Goal: Contribute content: Contribute content

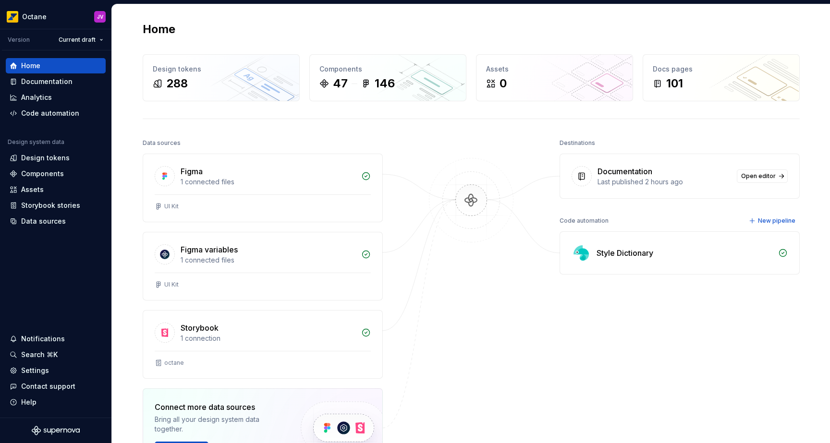
click at [562, 31] on div "Home" at bounding box center [471, 29] width 657 height 15
click at [27, 80] on div "Documentation" at bounding box center [46, 82] width 51 height 10
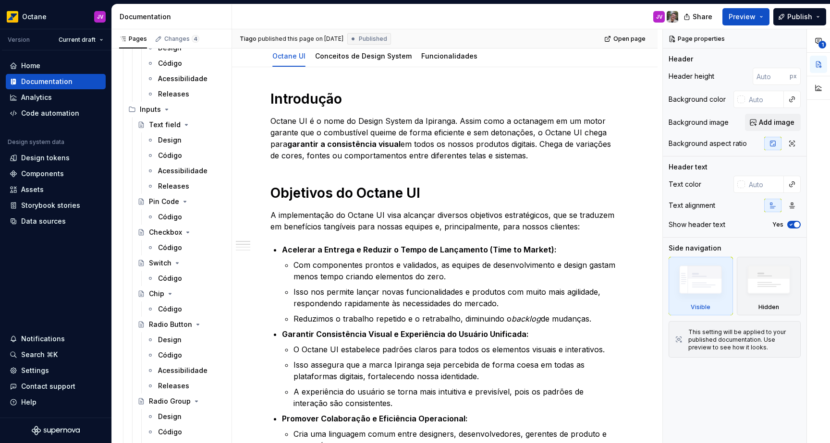
scroll to position [745, 0]
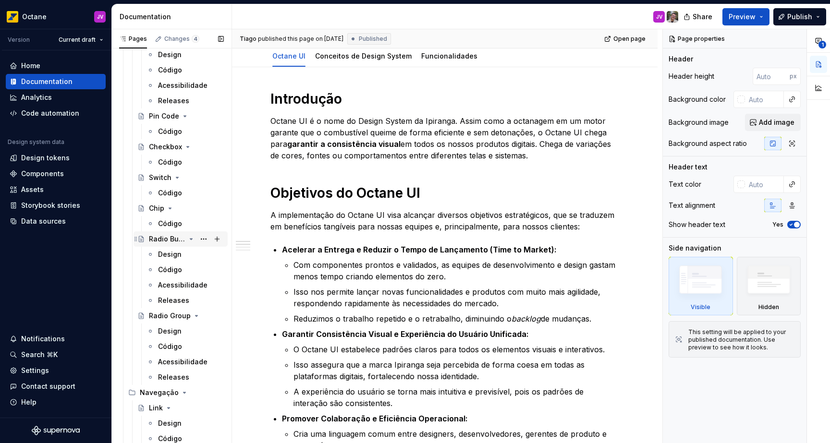
click at [180, 245] on div "Radio Button" at bounding box center [186, 238] width 75 height 13
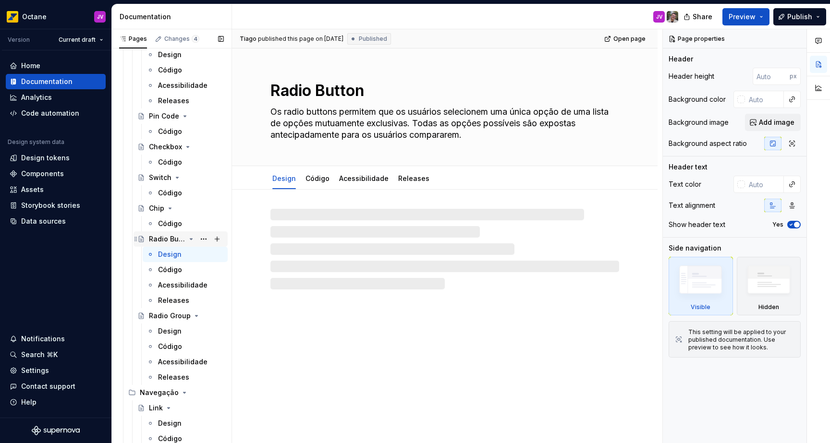
click at [190, 239] on div "Radio Button" at bounding box center [186, 238] width 75 height 13
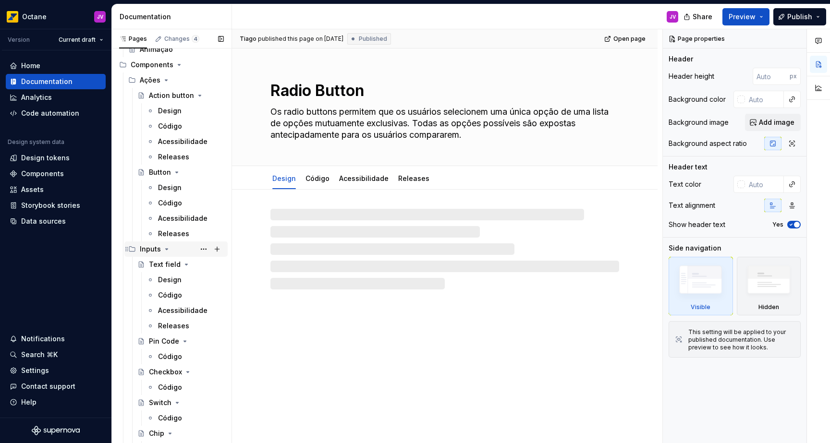
click at [165, 251] on icon "Page tree" at bounding box center [167, 249] width 8 height 8
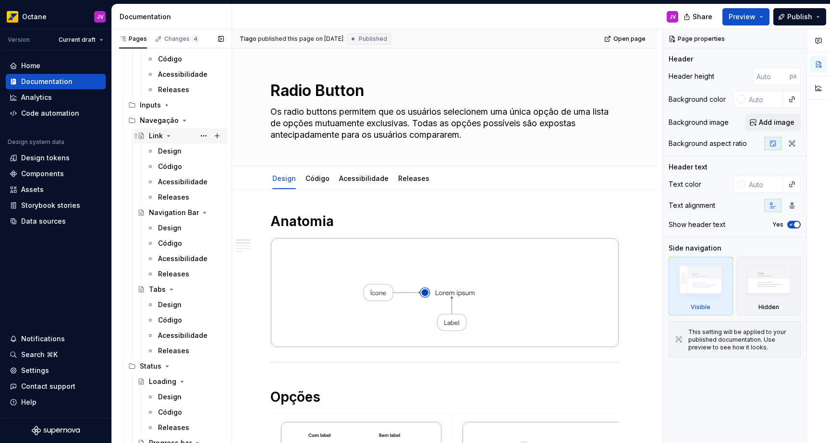
scroll to position [646, 0]
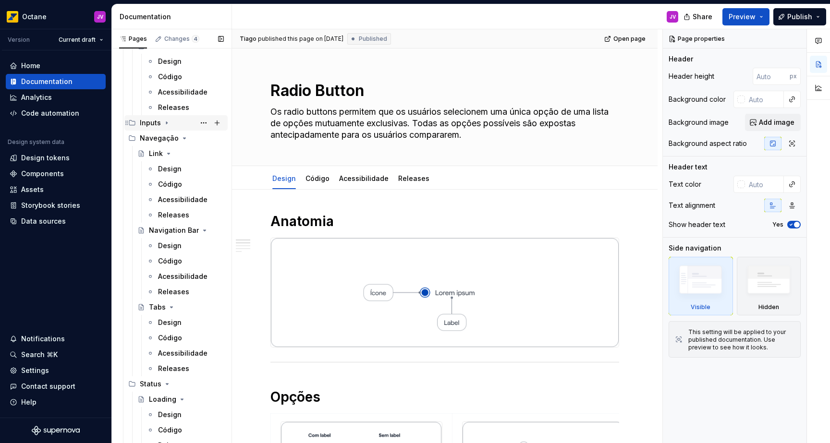
click at [160, 123] on div "Inputs" at bounding box center [182, 122] width 84 height 13
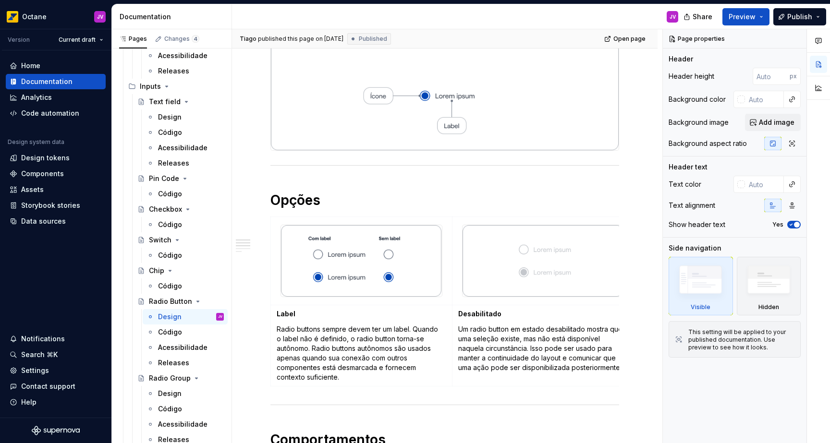
scroll to position [585, 0]
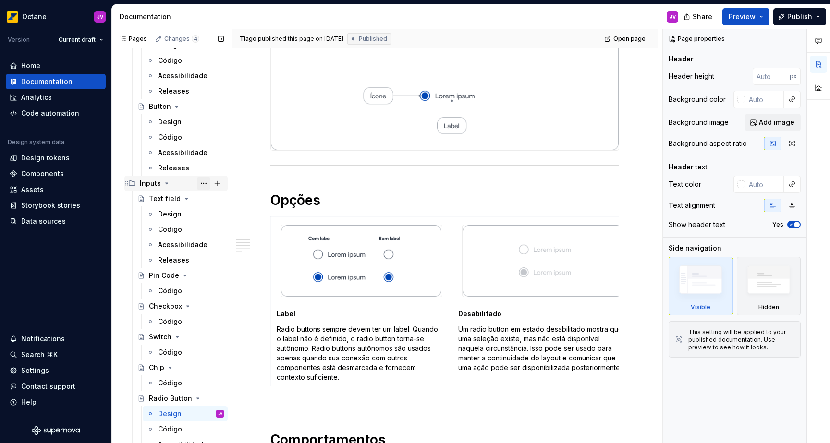
click at [202, 183] on button "Page tree" at bounding box center [203, 183] width 13 height 13
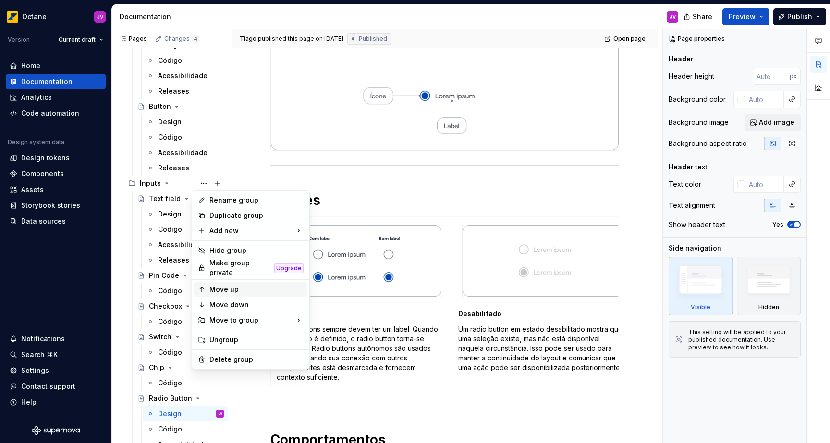
type textarea "*"
click at [343, 238] on div "New page" at bounding box center [356, 234] width 62 height 10
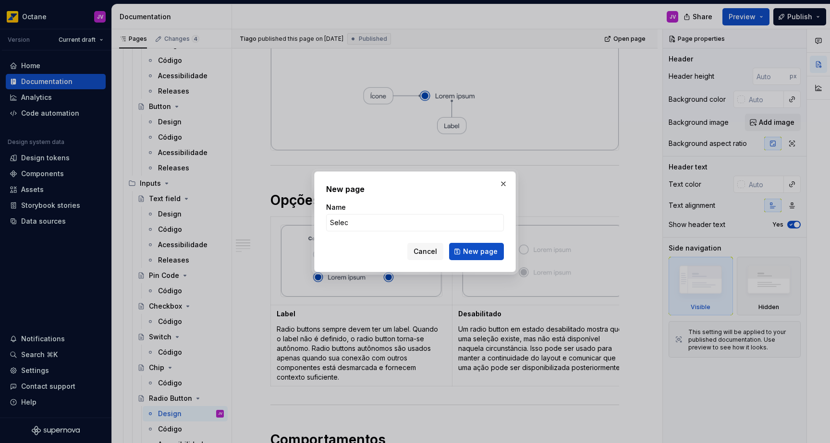
type input "Select"
click button "New page" at bounding box center [476, 251] width 55 height 17
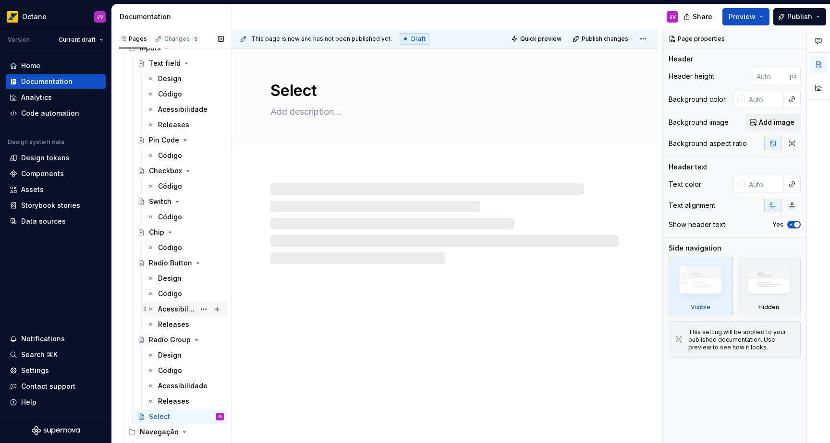
scroll to position [739, 0]
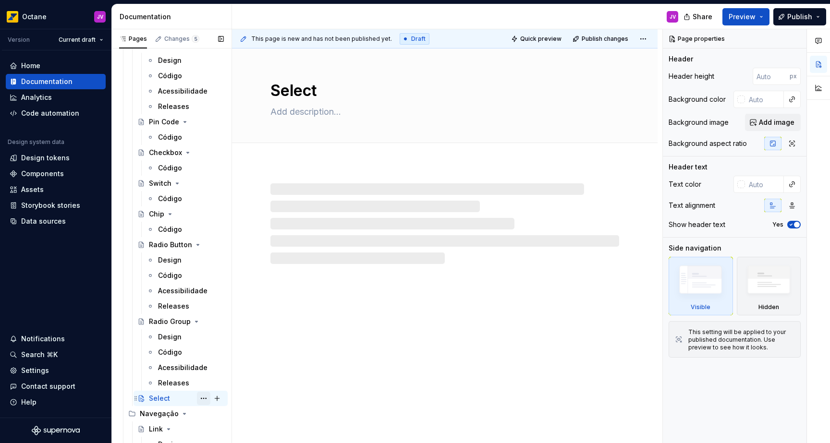
click at [198, 397] on button "Page tree" at bounding box center [203, 398] width 13 height 13
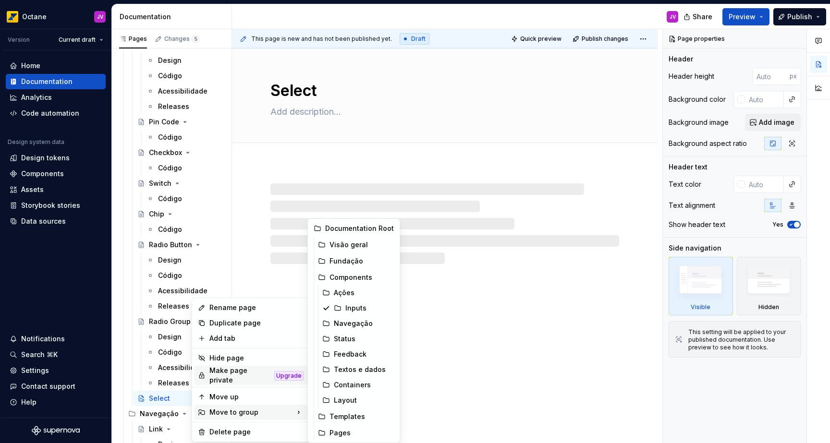
type textarea "*"
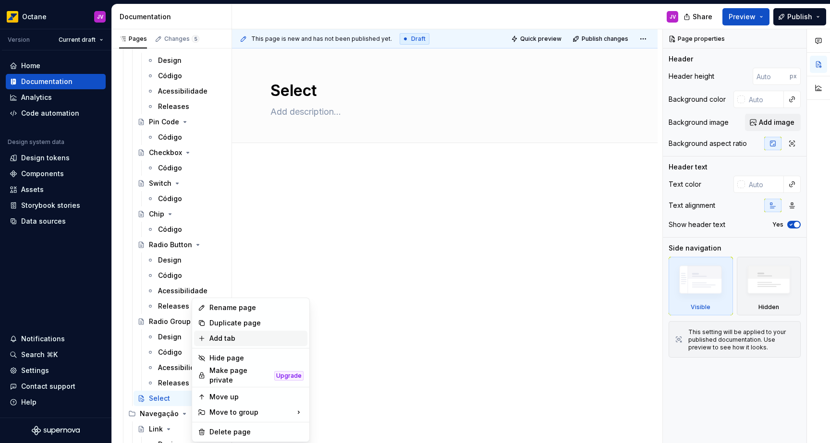
click at [241, 340] on div "Add tab" at bounding box center [256, 339] width 94 height 10
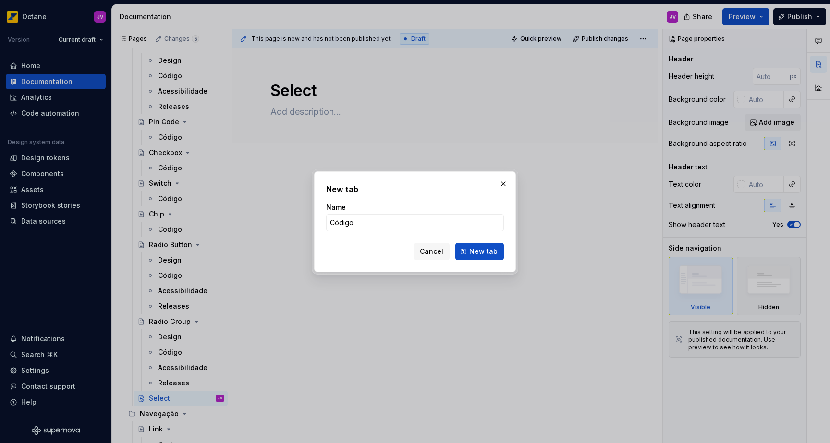
type input "Código"
click at [482, 253] on span "New tab" at bounding box center [483, 252] width 28 height 10
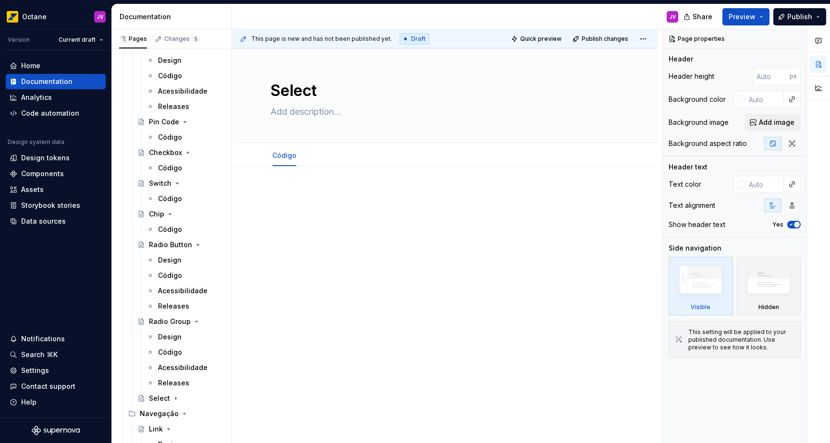
click at [273, 189] on div "This page is new and has not been published yet. Draft Quick preview Publish ch…" at bounding box center [447, 236] width 430 height 414
click at [264, 198] on div at bounding box center [444, 269] width 425 height 204
click at [285, 194] on p at bounding box center [444, 196] width 349 height 12
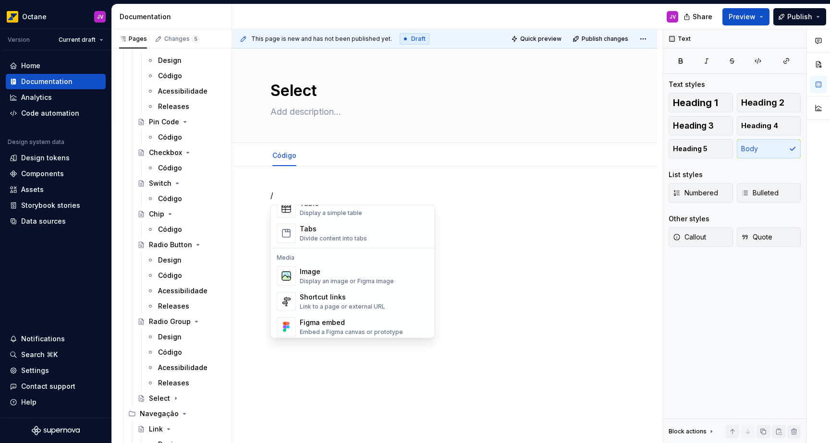
scroll to position [476, 0]
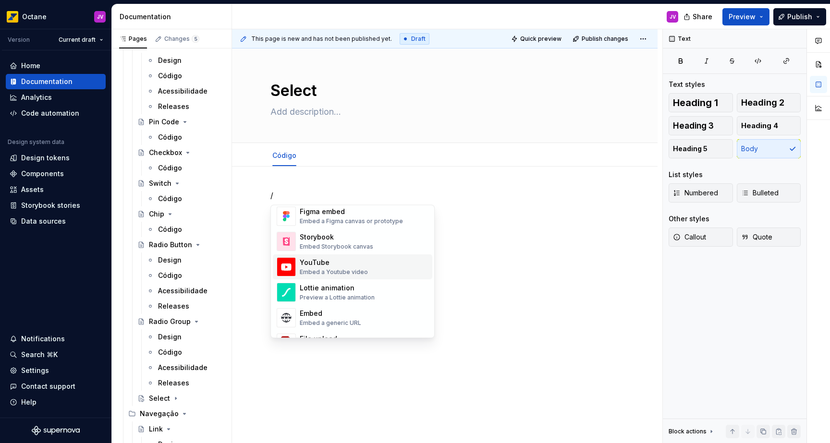
click at [316, 248] on div "Embed Storybook canvas" at bounding box center [336, 247] width 73 height 8
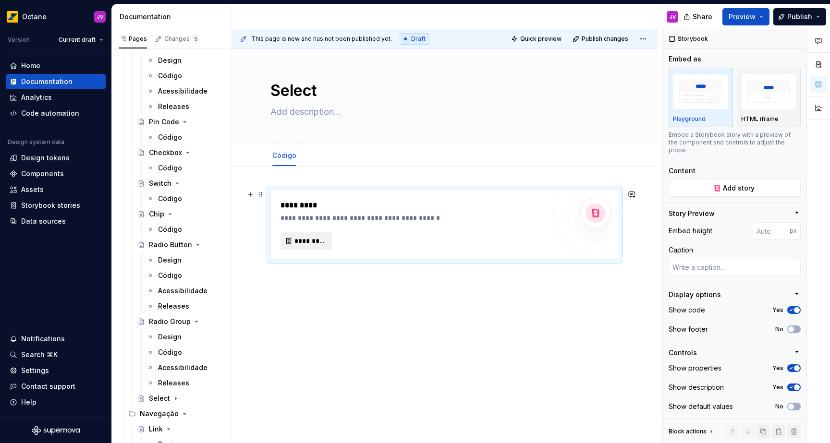
click at [314, 244] on span "*********" at bounding box center [309, 241] width 31 height 10
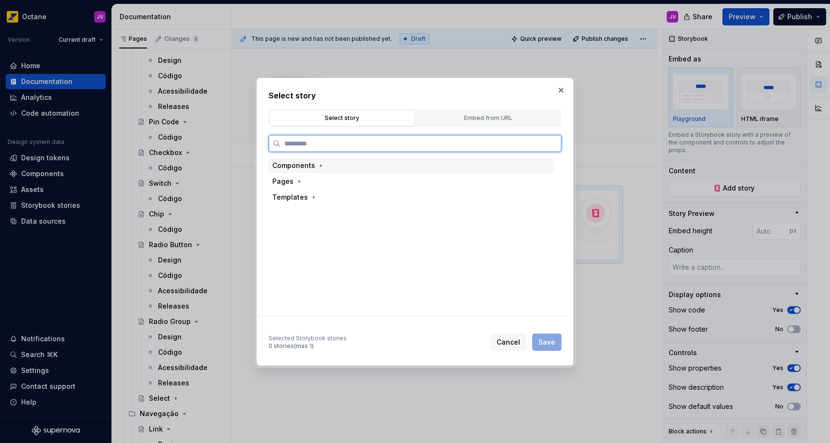
click at [308, 166] on div "Components" at bounding box center [293, 166] width 43 height 10
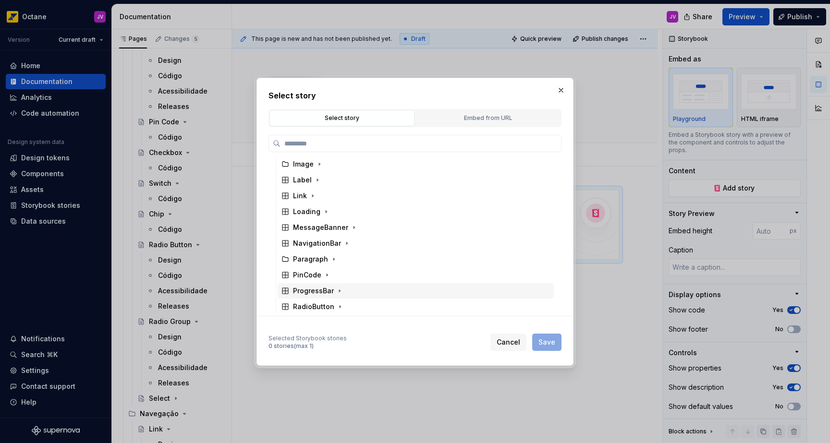
scroll to position [160, 0]
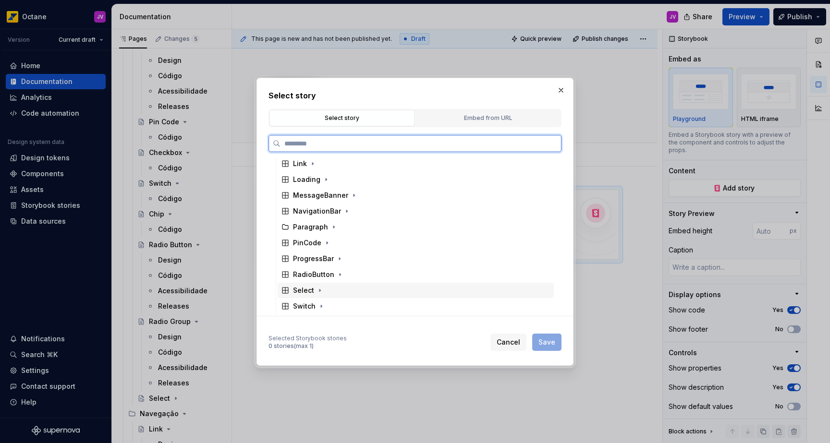
click at [324, 292] on div "Select" at bounding box center [416, 290] width 276 height 15
click at [362, 302] on div "Docs" at bounding box center [420, 306] width 267 height 15
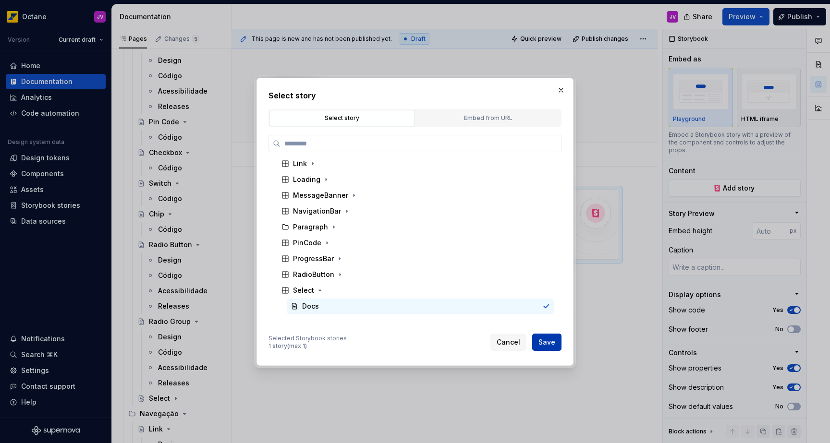
click at [549, 340] on span "Save" at bounding box center [546, 343] width 17 height 10
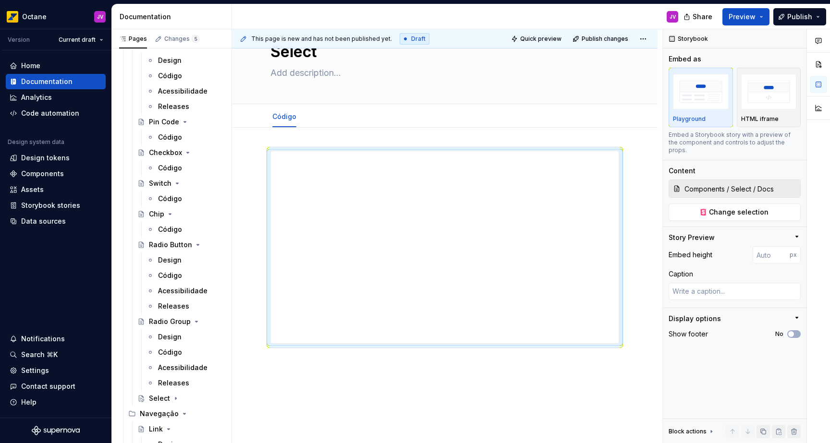
scroll to position [84, 0]
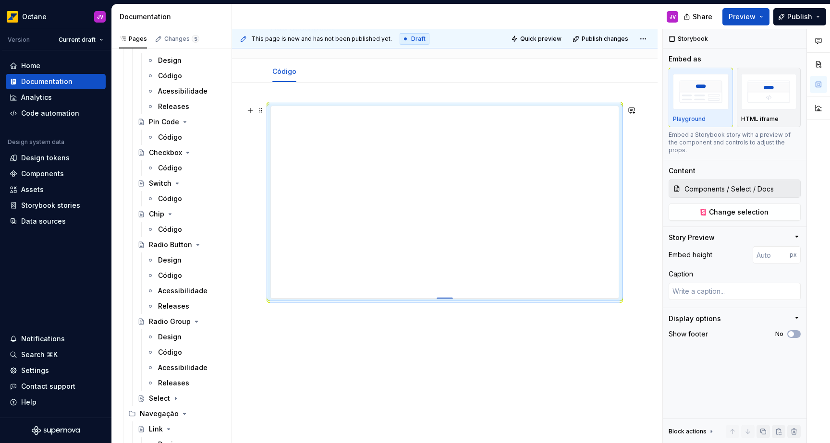
type textarea "*"
type input "399"
type textarea "*"
type input "431"
type textarea "*"
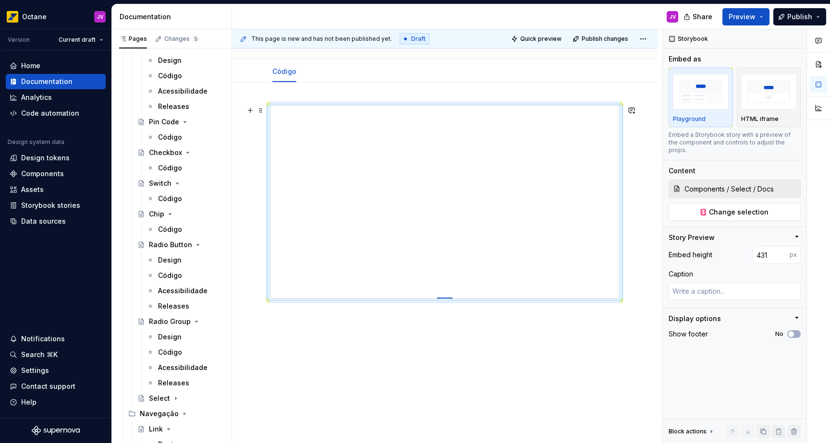
type input "447"
type textarea "*"
type input "456"
type textarea "*"
type input "466"
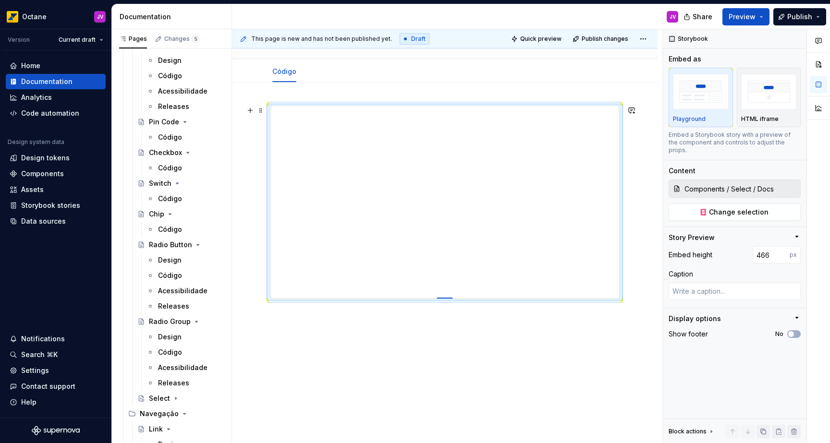
type textarea "*"
type input "477"
type textarea "*"
type input "488"
type textarea "*"
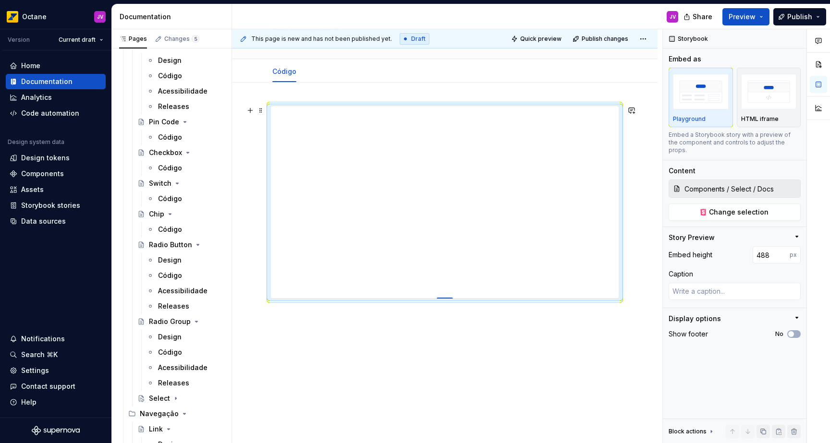
type input "510"
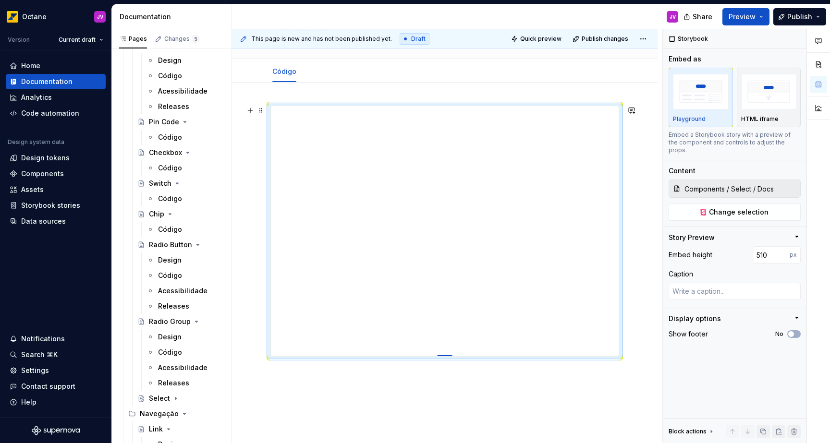
type textarea "*"
type input "520"
type textarea "*"
type input "529"
type textarea "*"
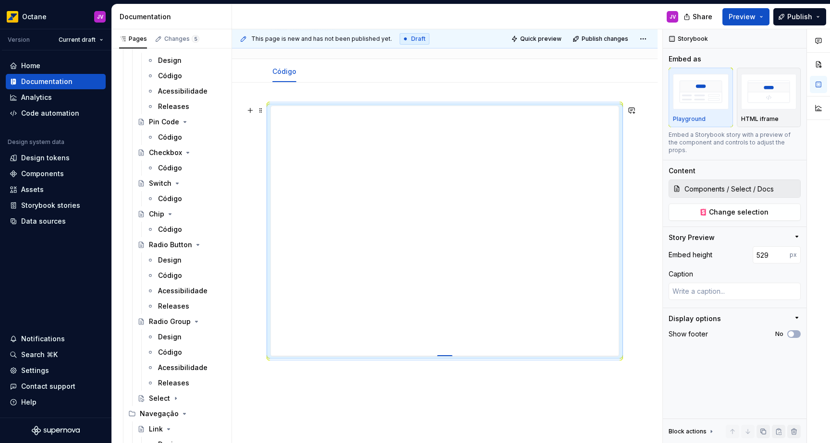
type input "539"
type textarea "*"
type input "546"
type textarea "*"
type input "553"
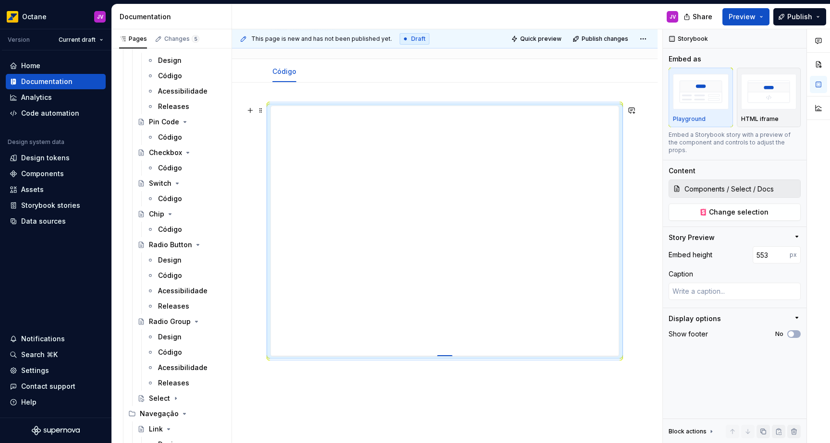
type textarea "*"
type input "565"
type textarea "*"
type input "577"
type textarea "*"
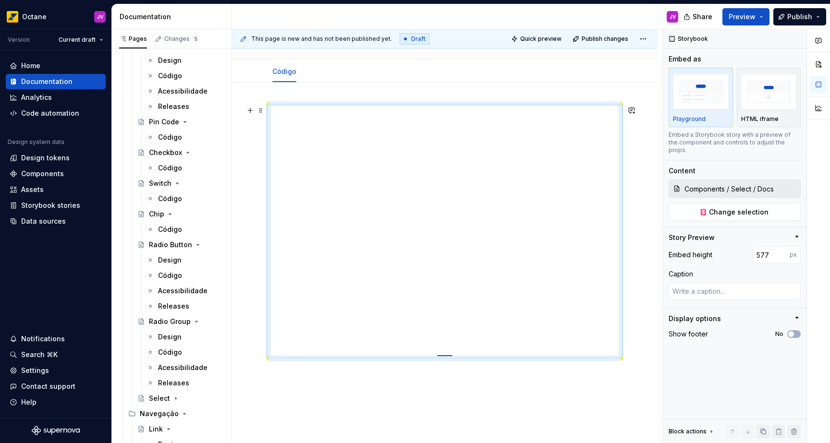
type input "582"
type textarea "*"
type input "586"
type textarea "*"
type input "589"
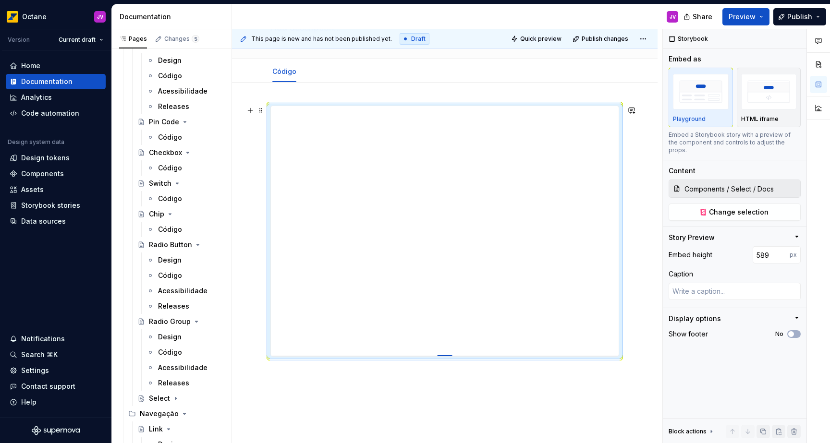
type textarea "*"
type input "592"
type textarea "*"
type input "594"
type textarea "*"
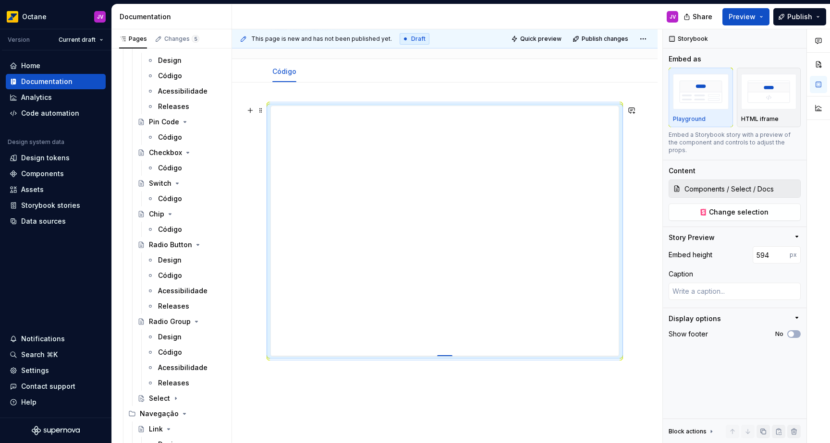
type input "595"
type textarea "*"
type input "596"
type textarea "*"
type input "595"
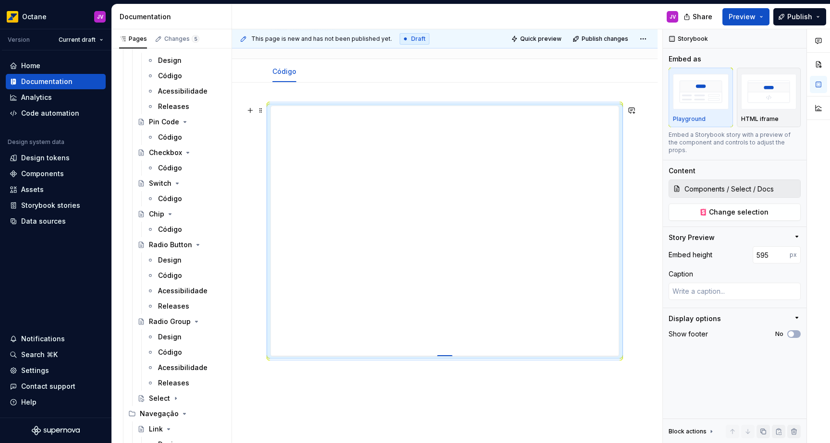
type textarea "*"
type input "593"
type textarea "*"
type input "592"
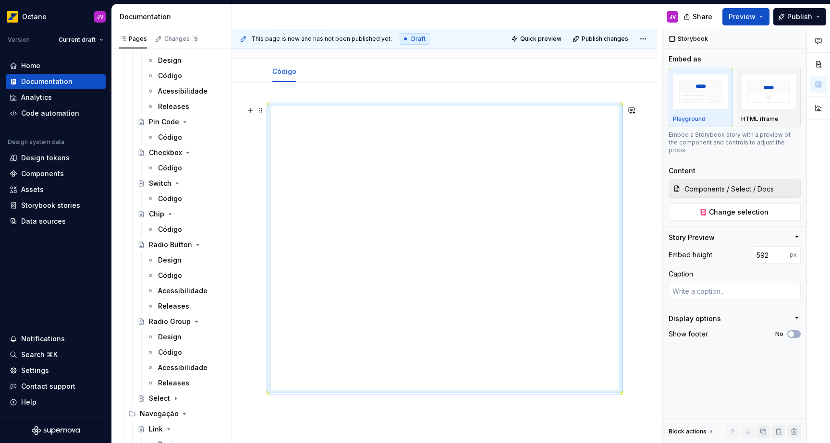
type textarea "*"
type input "716"
type textarea "*"
type input "723"
type textarea "*"
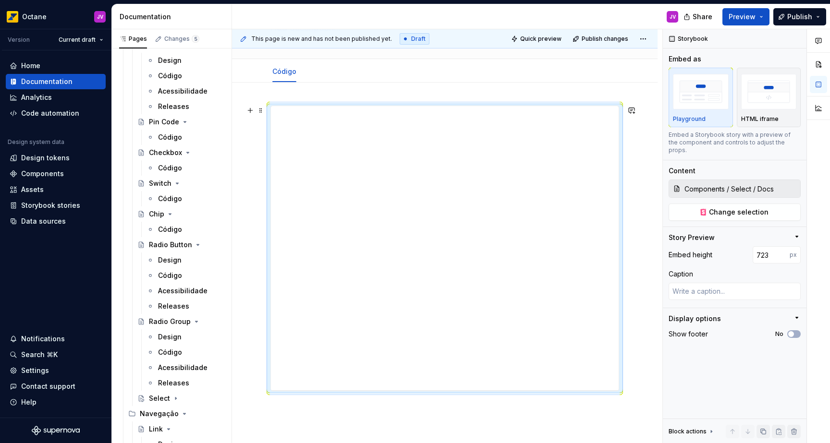
type input "730"
type textarea "*"
type input "737"
type textarea "*"
type input "744"
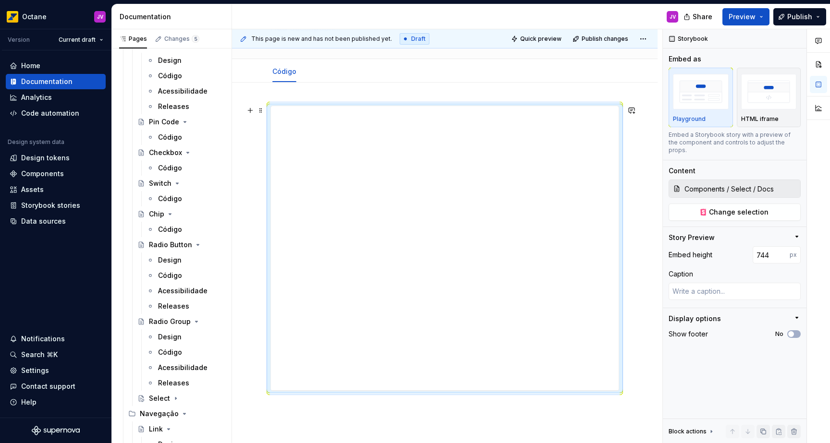
type textarea "*"
type input "754"
type textarea "*"
type input "760"
type textarea "*"
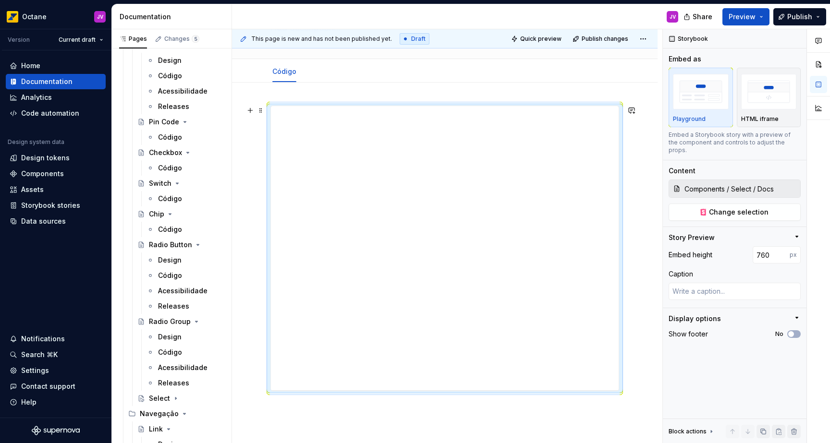
type input "764"
type textarea "*"
type input "769"
type textarea "*"
type input "770"
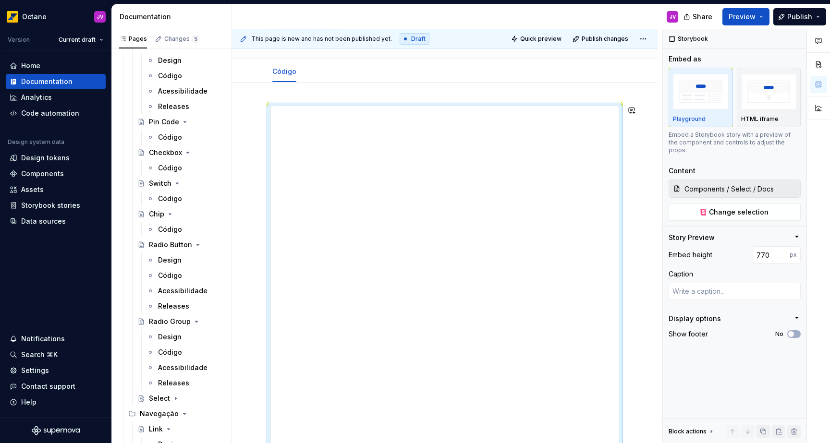
type textarea "*"
type input "767"
type textarea "*"
type input "766"
type textarea "*"
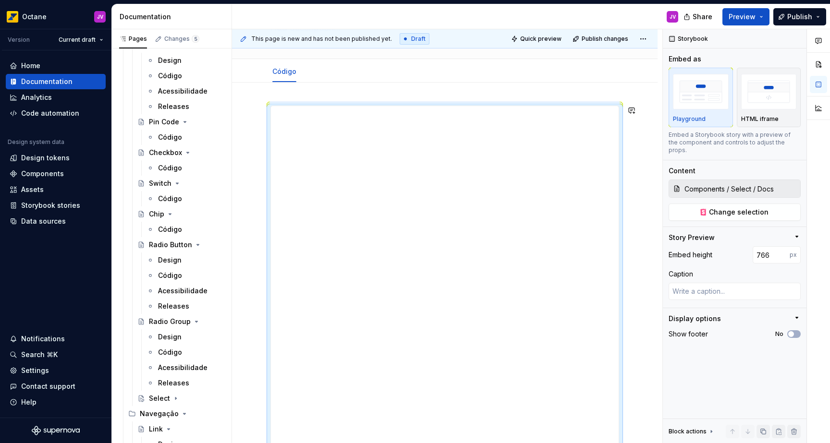
type input "765"
type textarea "*"
type input "764"
type textarea "*"
type input "765"
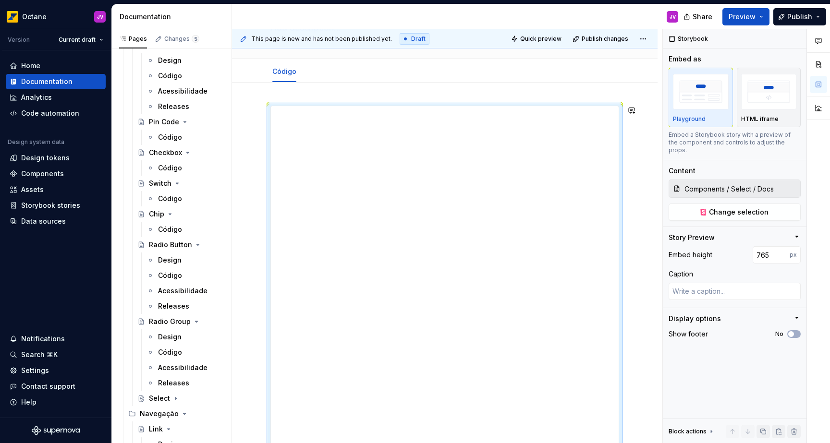
drag, startPoint x: 444, startPoint y: 298, endPoint x: 434, endPoint y: 473, distance: 176.0
click at [434, 443] on html "Octane JV Version Current draft Home Documentation Analytics Code automation De…" at bounding box center [415, 221] width 830 height 443
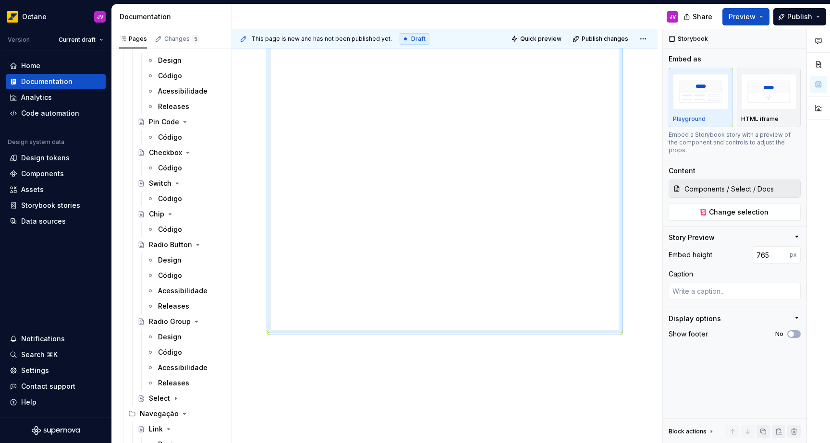
click at [643, 315] on div at bounding box center [444, 208] width 425 height 536
click at [444, 331] on div at bounding box center [444, 147] width 349 height 369
click at [446, 330] on div at bounding box center [444, 329] width 67 height 2
type textarea "*"
type input "766"
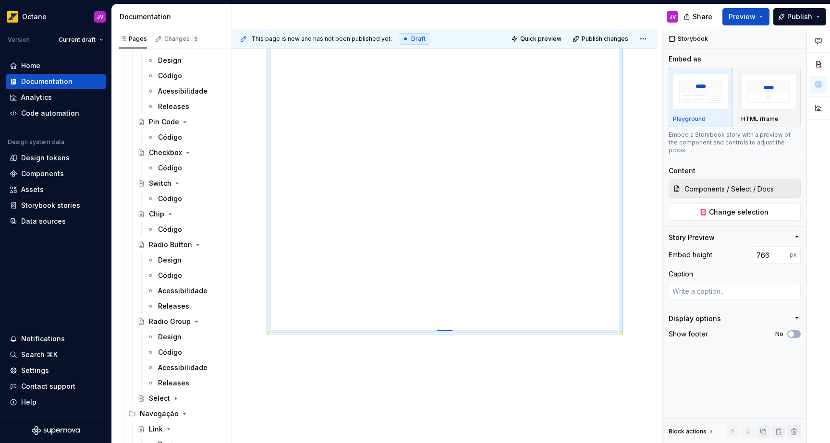
type textarea "*"
type input "767"
type textarea "*"
type input "768"
type textarea "*"
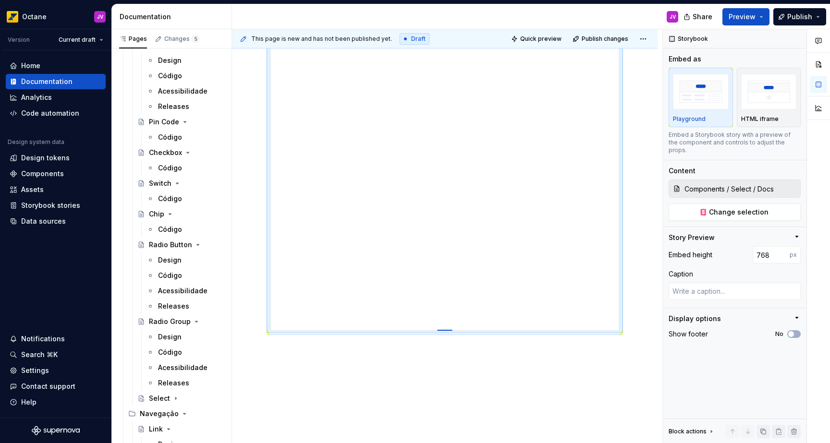
type input "769"
type textarea "*"
type input "770"
type textarea "*"
type input "771"
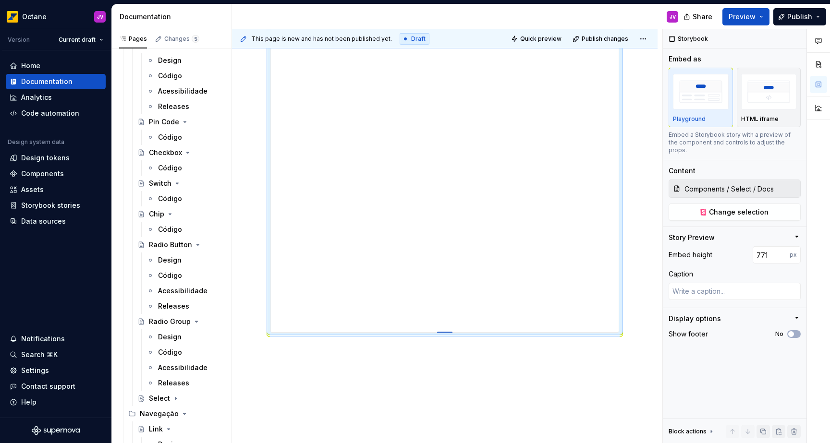
type textarea "*"
type input "772"
type textarea "*"
type input "774"
type textarea "*"
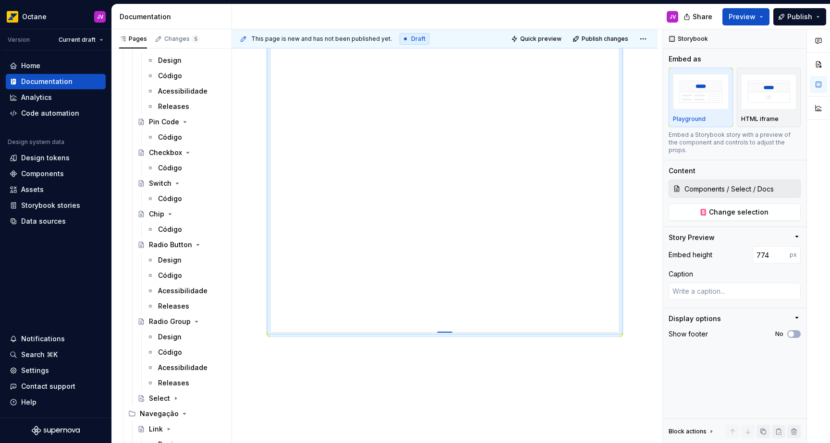
type input "775"
type textarea "*"
type input "776"
type textarea "*"
type input "777"
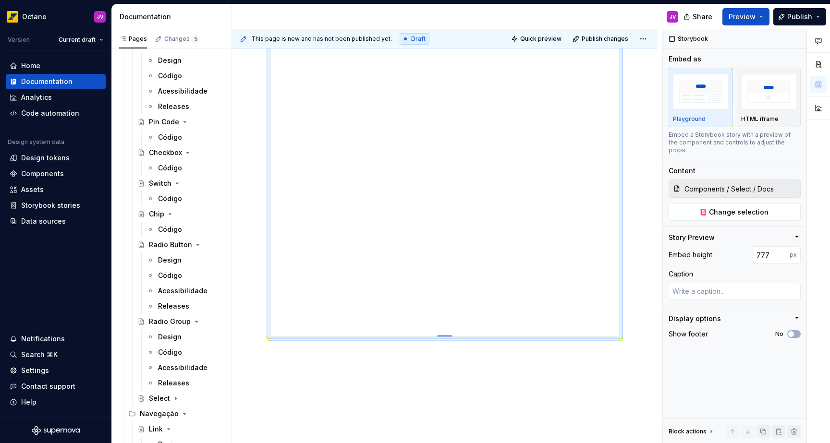
type textarea "*"
type input "776"
type textarea "*"
type input "774"
type textarea "*"
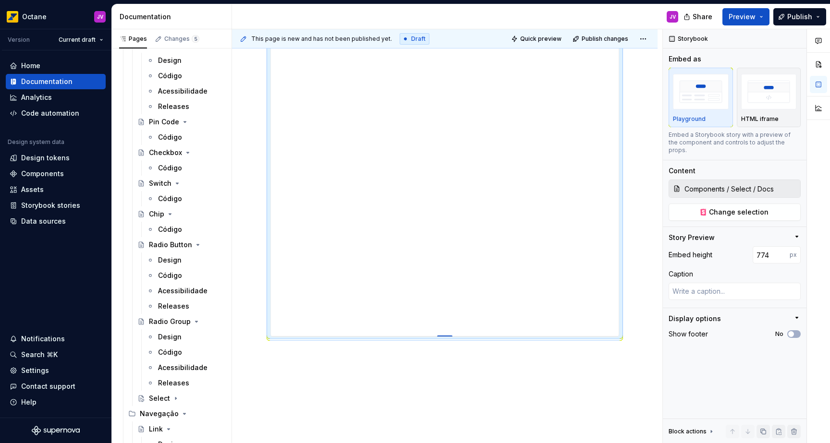
type input "772"
type textarea "*"
type input "768"
type textarea "*"
type input "764"
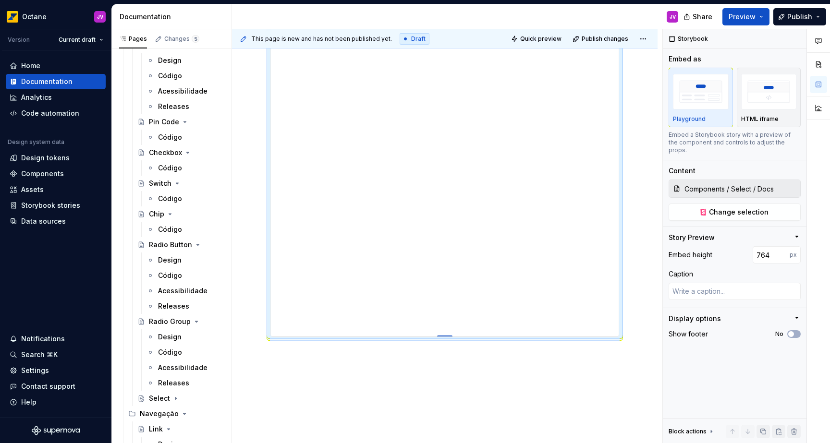
type textarea "*"
type input "762"
type textarea "*"
type input "758"
type textarea "*"
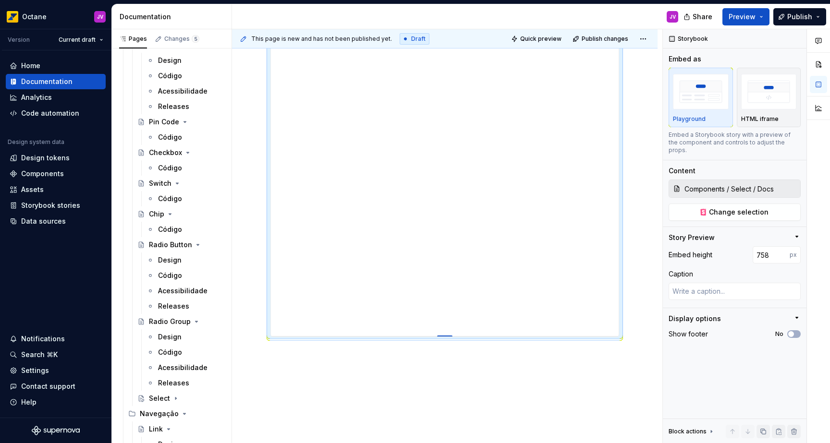
type input "756"
type textarea "*"
type input "755"
type textarea "*"
type input "753"
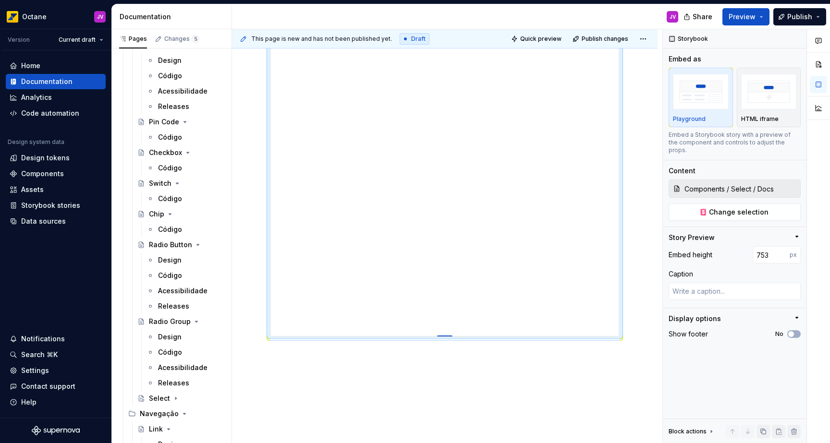
type textarea "*"
type input "751"
type textarea "*"
type input "750"
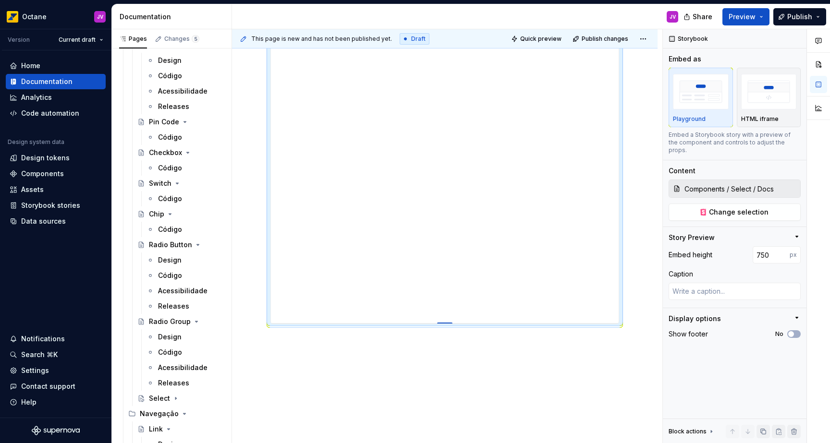
type textarea "*"
type input "749"
type textarea "*"
type input "748"
type textarea "*"
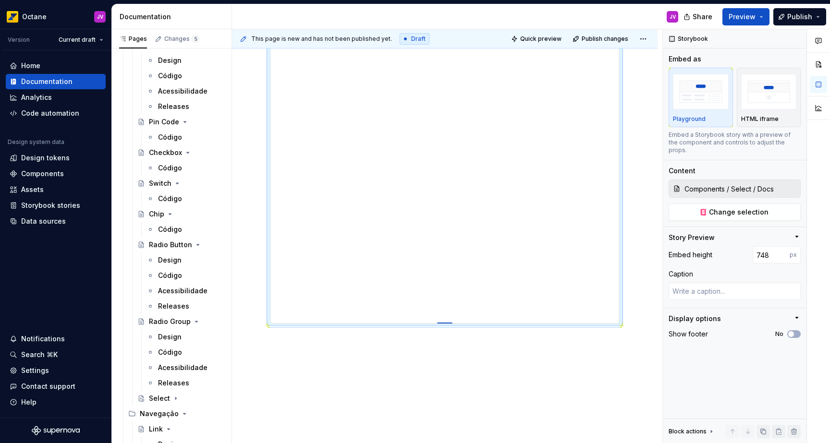
type input "747"
type textarea "*"
type input "748"
type textarea "*"
type input "749"
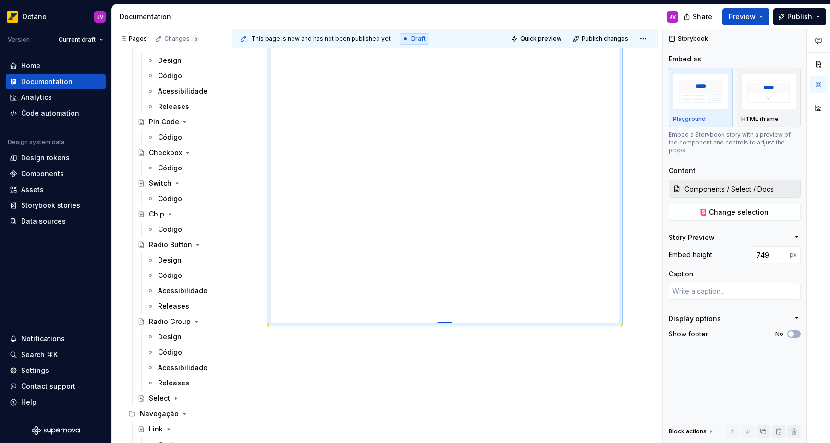
type textarea "*"
type input "750"
type textarea "*"
type input "751"
type textarea "*"
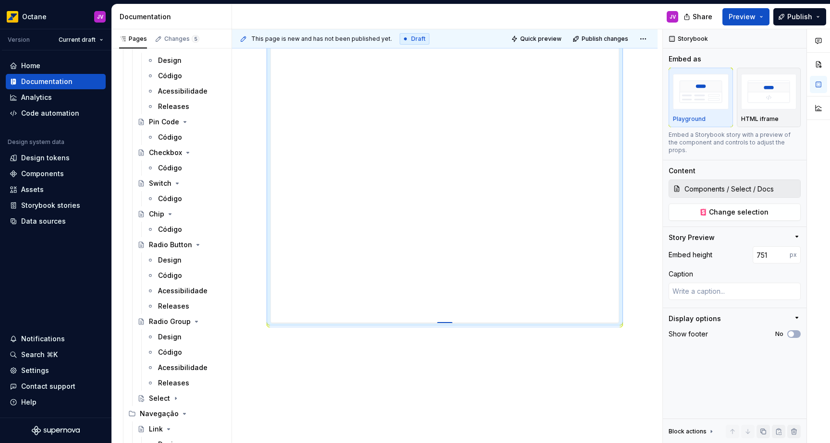
type input "783"
type textarea "*"
type input "790"
type textarea "*"
type input "797"
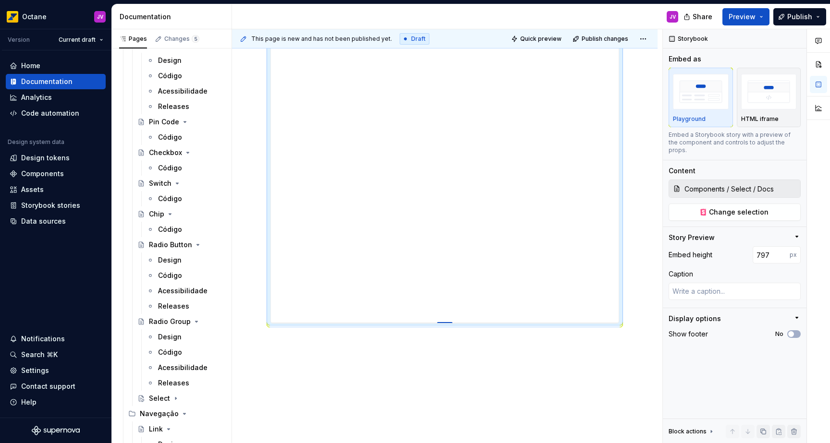
type textarea "*"
type input "813"
type textarea "*"
type input "822"
type textarea "*"
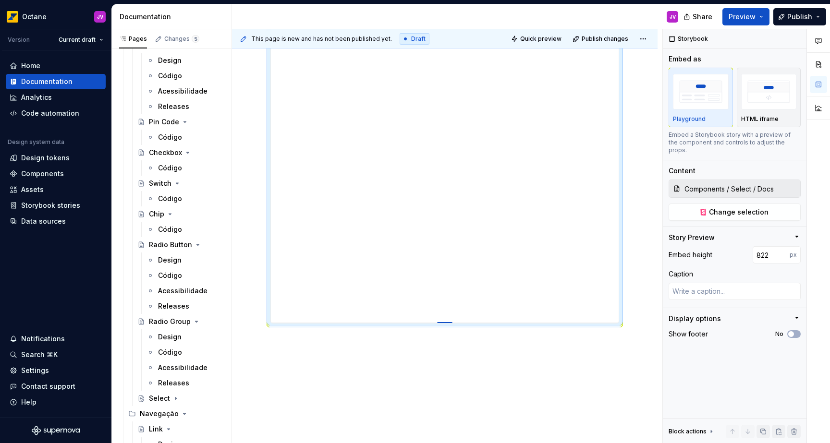
type input "830"
type textarea "*"
type input "844"
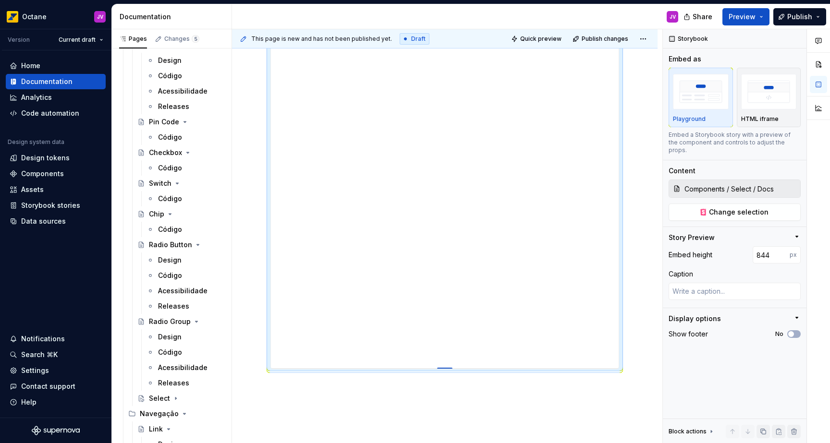
type textarea "*"
type input "857"
type textarea "*"
type input "861"
type textarea "*"
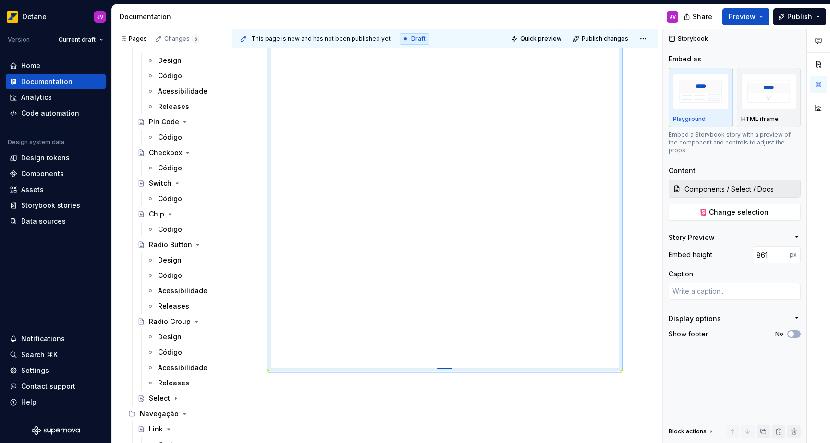
type input "871"
type textarea "*"
type input "876"
type textarea "*"
type input "880"
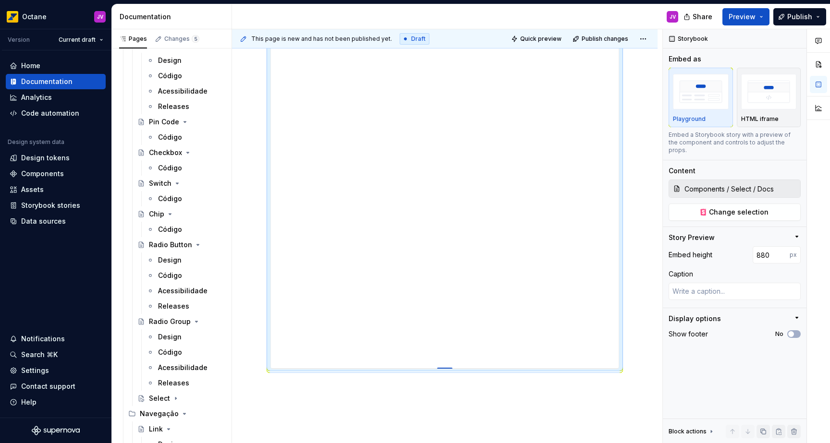
type textarea "*"
type input "885"
type textarea "*"
type input "891"
type textarea "*"
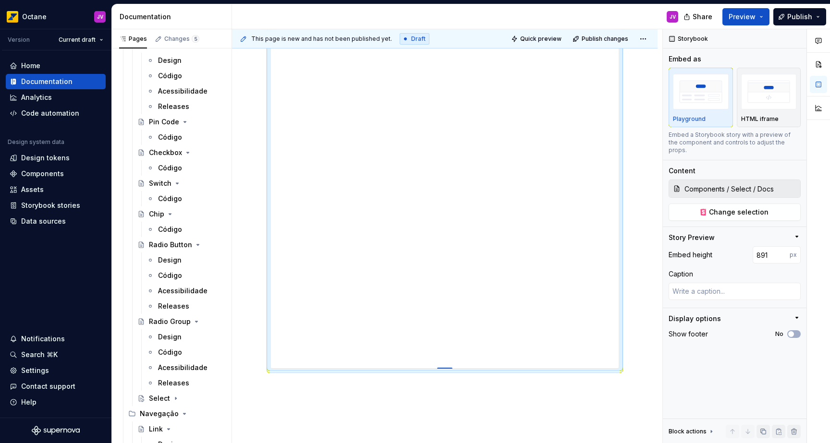
type input "895"
type textarea "*"
type input "903"
type textarea "*"
type input "906"
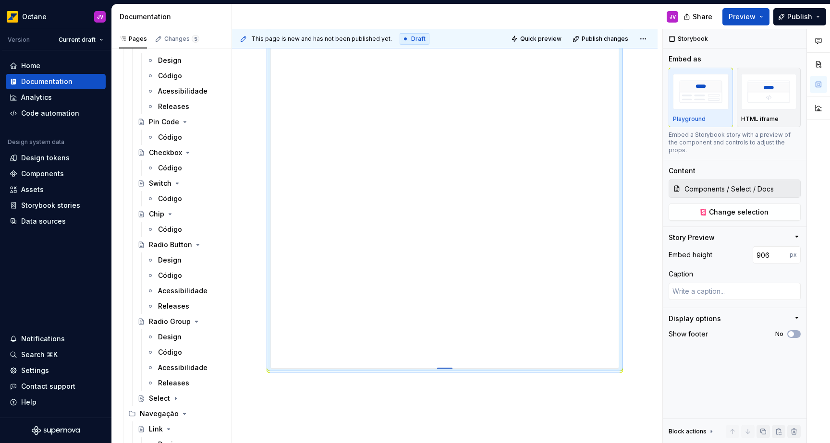
type textarea "*"
type input "912"
type textarea "*"
type input "913"
type textarea "*"
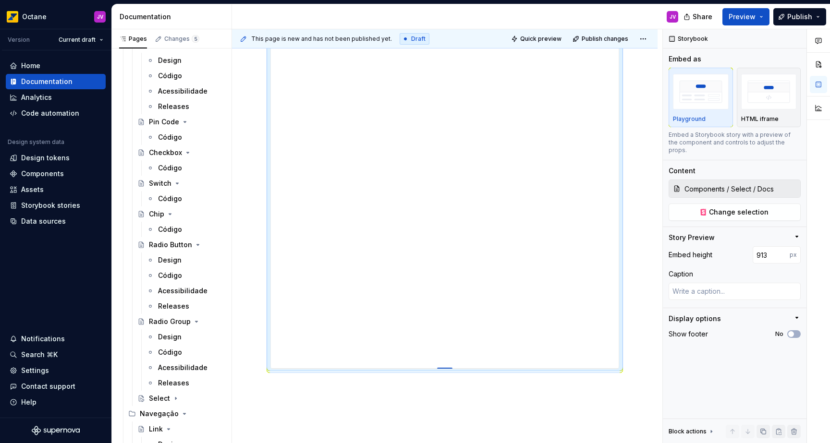
type input "915"
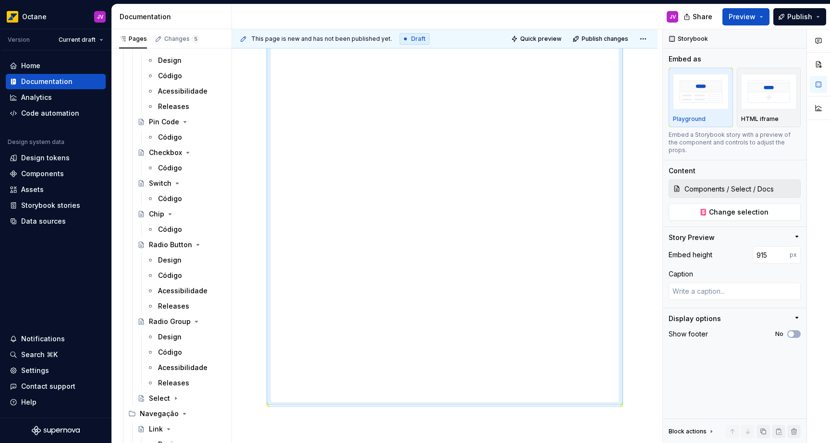
type textarea "*"
type input "1028"
type textarea "*"
type input "1033"
type textarea "*"
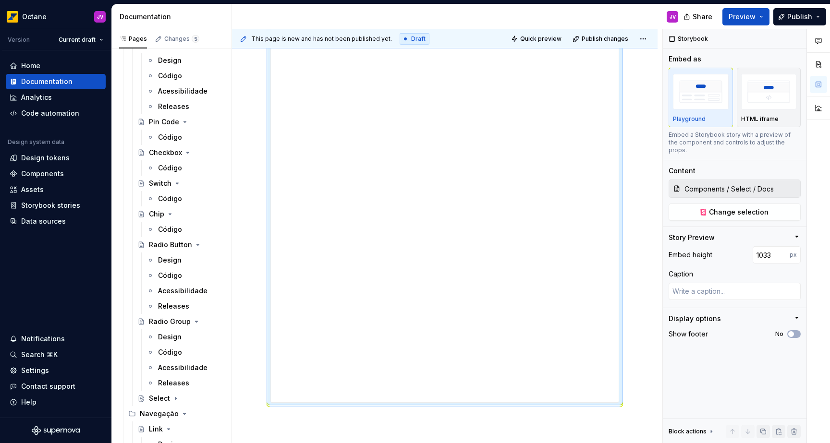
type input "1038"
type textarea "*"
type input "1043"
type textarea "*"
type input "1047"
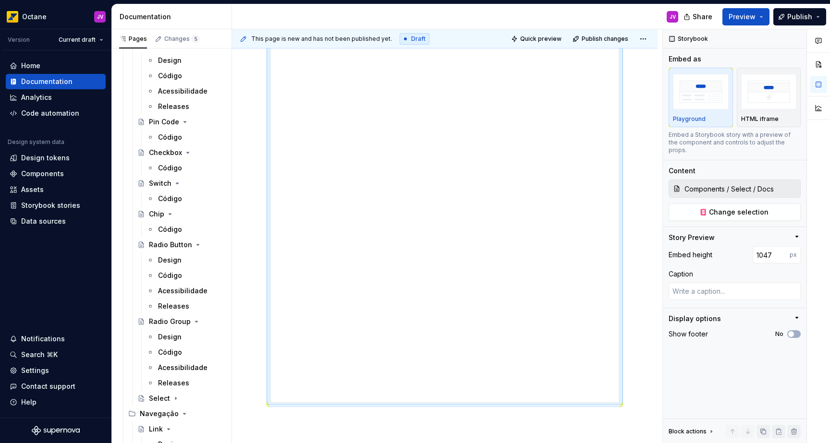
type textarea "*"
type input "1052"
type textarea "*"
type input "1057"
type textarea "*"
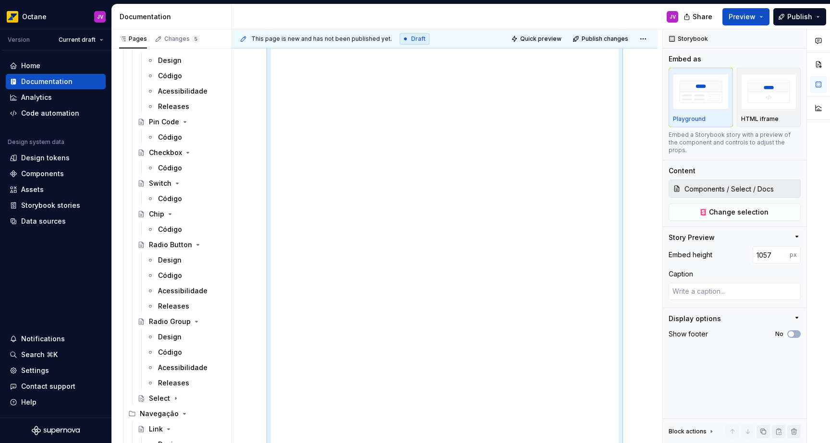
type input "1061"
drag, startPoint x: 446, startPoint y: 330, endPoint x: 446, endPoint y: 476, distance: 145.5
click at [446, 443] on html "Octane JV Version Current draft Home Documentation Analytics Code automation De…" at bounding box center [415, 221] width 830 height 443
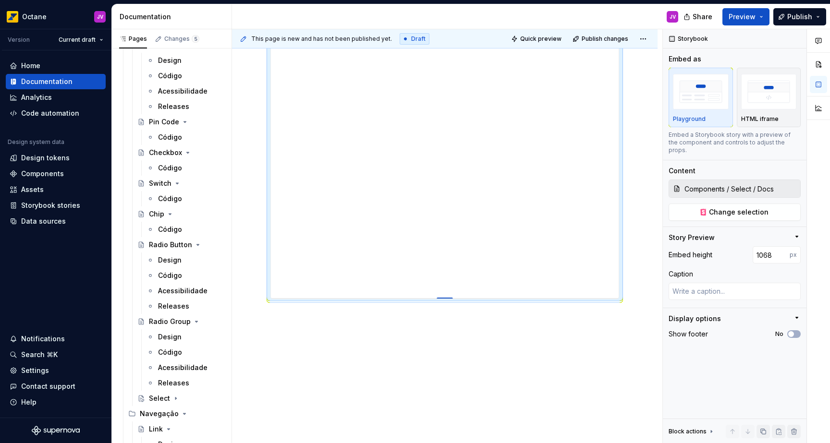
click at [447, 298] on div at bounding box center [444, 299] width 16 height 2
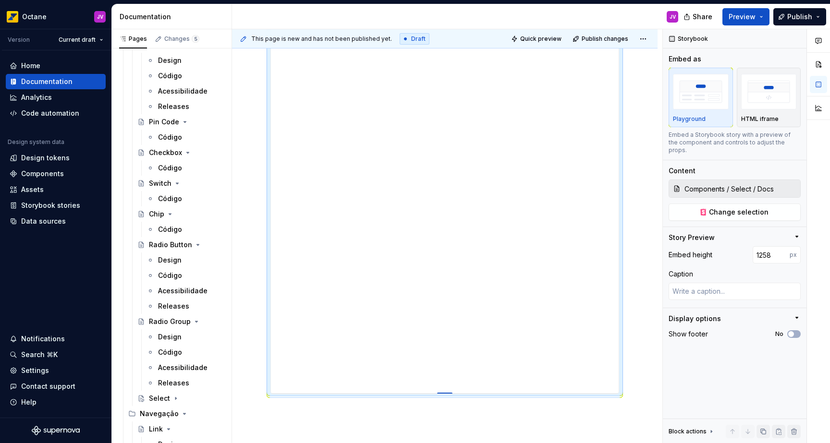
drag, startPoint x: 446, startPoint y: 298, endPoint x: 418, endPoint y: 389, distance: 95.7
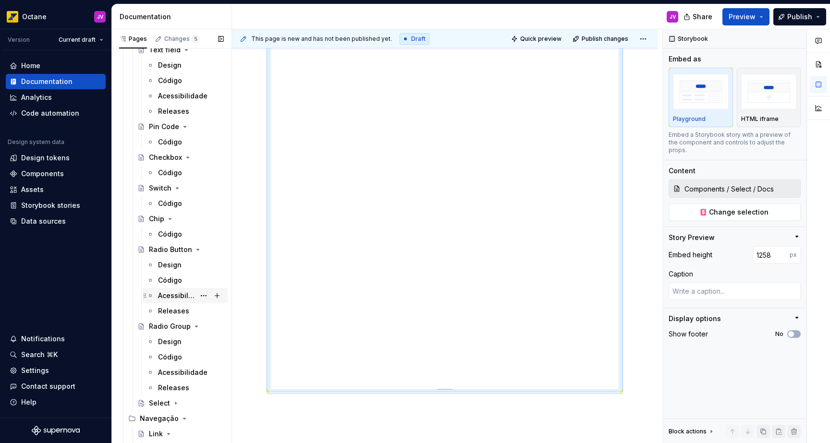
scroll to position [740, 0]
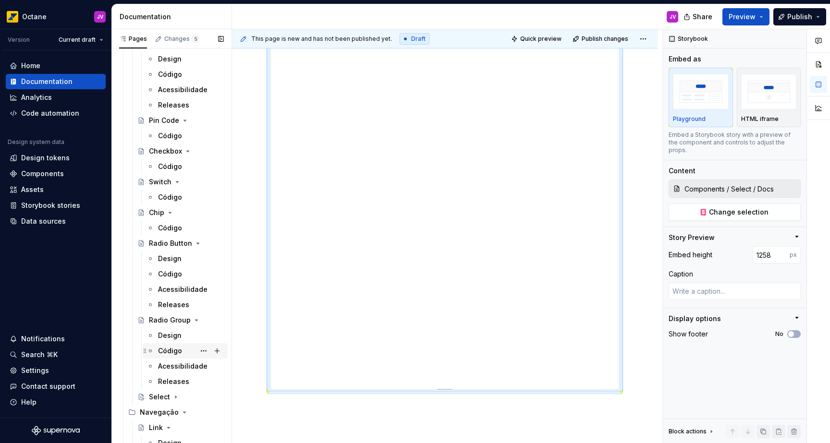
click at [178, 351] on div "Código" at bounding box center [170, 351] width 24 height 10
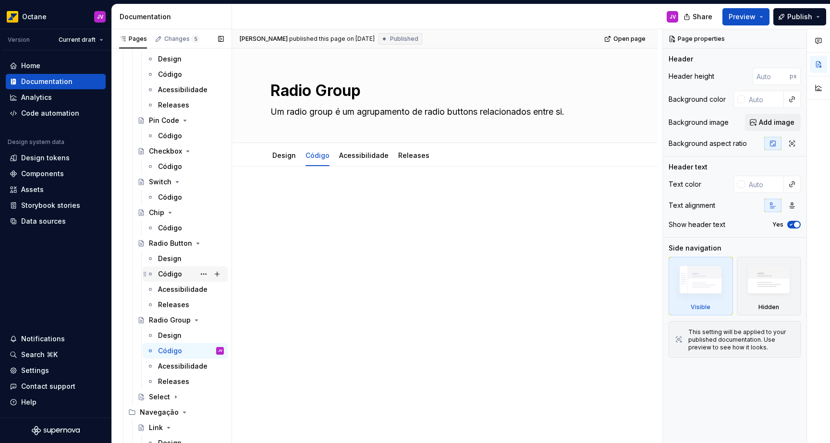
click at [174, 275] on div "Código" at bounding box center [170, 274] width 24 height 10
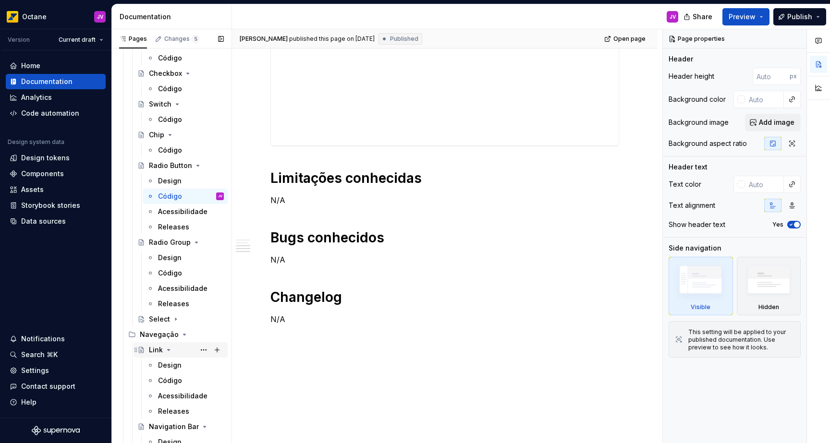
scroll to position [866, 0]
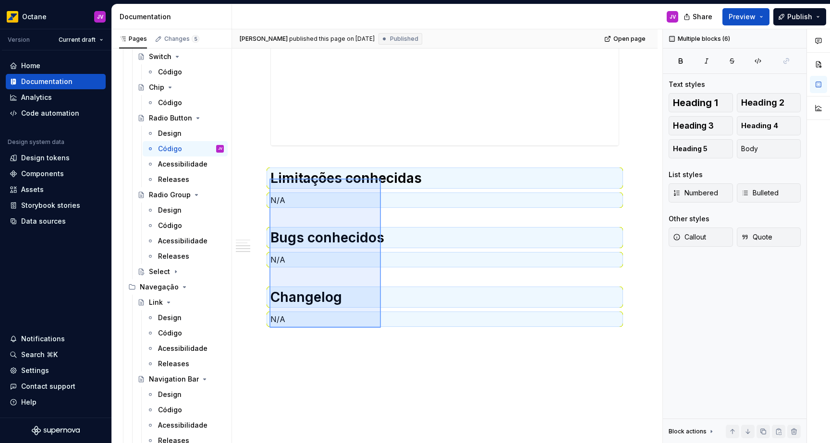
drag, startPoint x: 269, startPoint y: 179, endPoint x: 381, endPoint y: 328, distance: 186.3
click at [381, 328] on div "[PERSON_NAME] published this page on [DATE] Published Open page Radio Button Os…" at bounding box center [447, 236] width 430 height 414
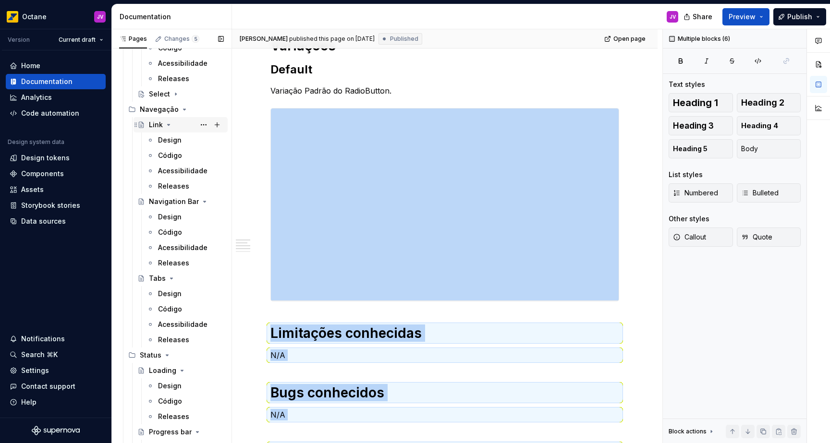
scroll to position [902, 0]
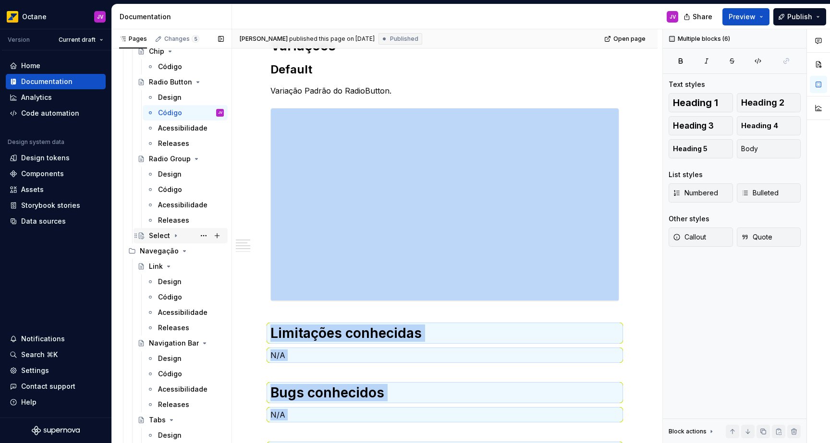
click at [166, 232] on div "Select" at bounding box center [159, 236] width 21 height 10
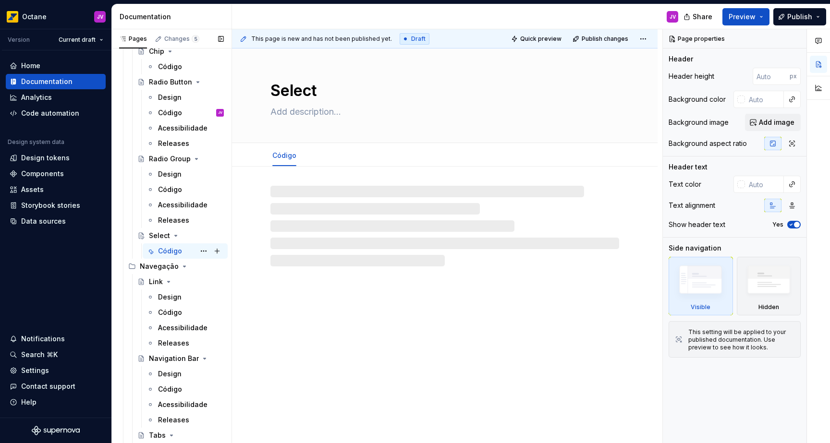
click at [172, 250] on div "Código" at bounding box center [170, 251] width 24 height 10
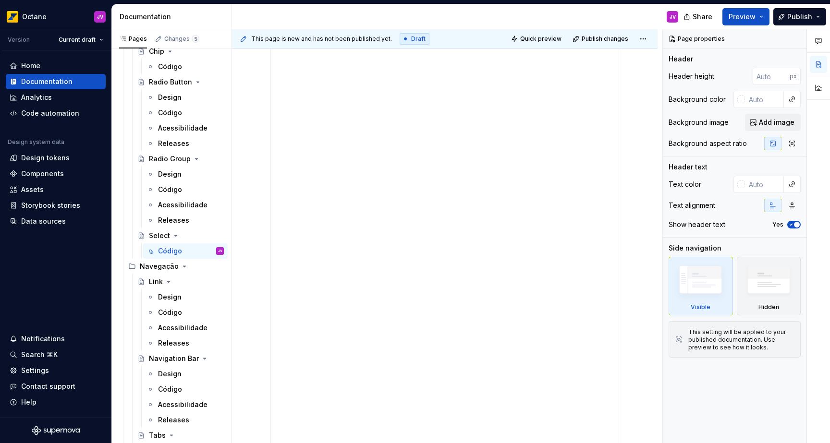
scroll to position [496, 0]
click at [327, 326] on div at bounding box center [444, 57] width 425 height 773
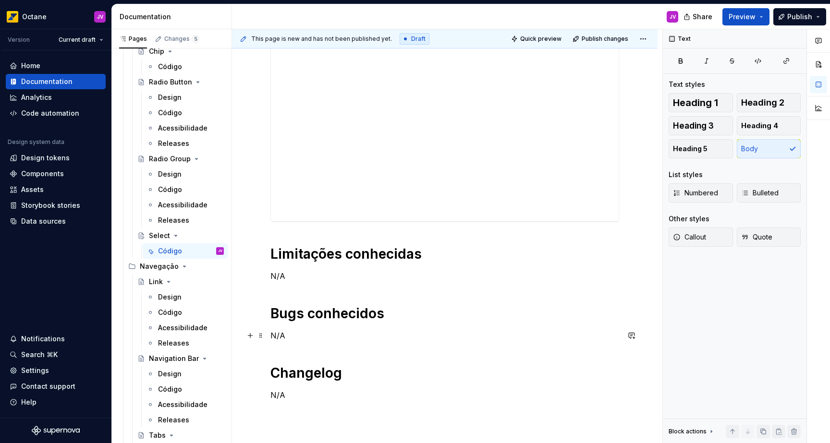
scroll to position [495, 0]
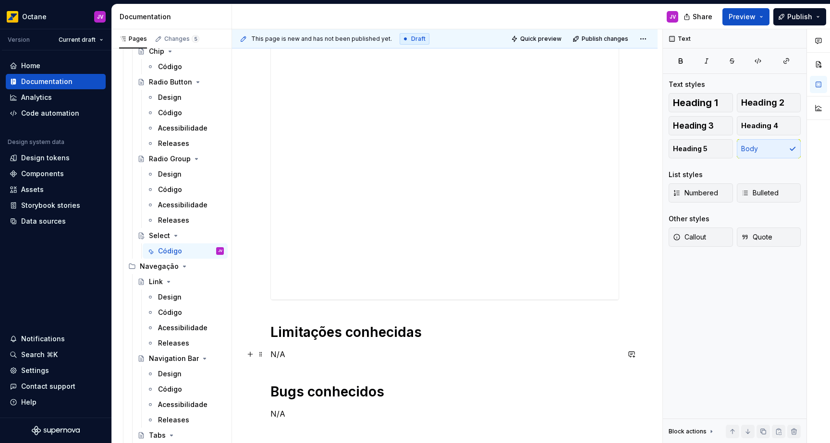
click at [300, 351] on p "N/A" at bounding box center [444, 355] width 349 height 12
click at [340, 355] on p "N/A" at bounding box center [444, 355] width 349 height 12
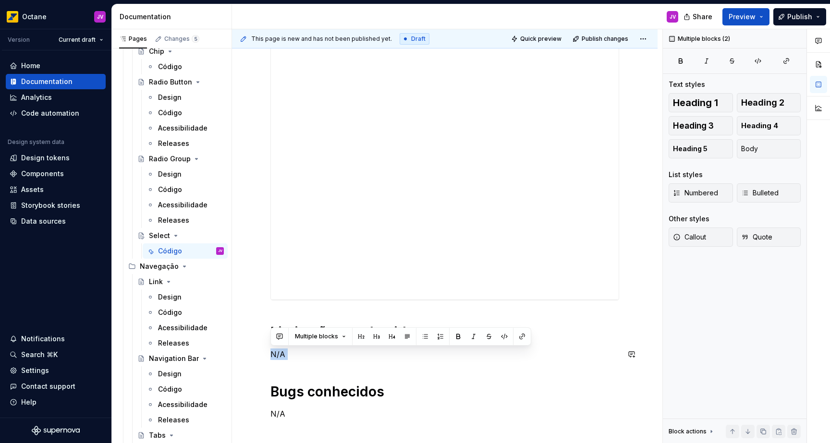
drag, startPoint x: 340, startPoint y: 355, endPoint x: 302, endPoint y: 361, distance: 38.4
click at [278, 348] on div "Limitações conhecidas N/A Bugs conhecidos N/A Changelog N/A" at bounding box center [444, 87] width 349 height 784
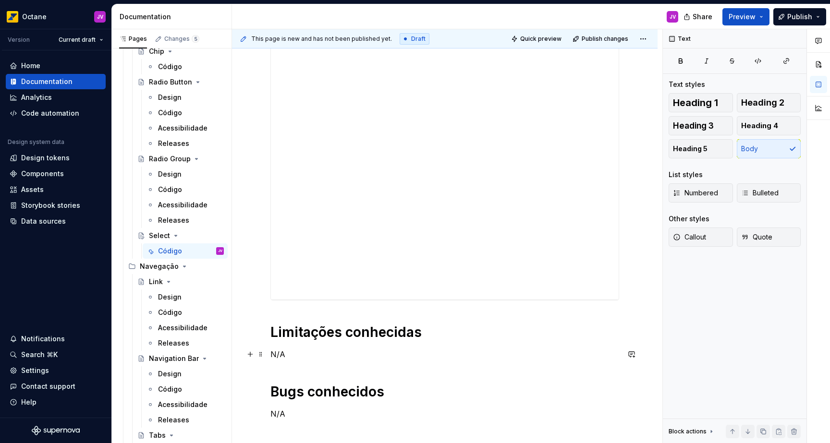
drag, startPoint x: 417, startPoint y: 350, endPoint x: 406, endPoint y: 355, distance: 11.6
click at [419, 351] on p "N/A" at bounding box center [444, 355] width 349 height 12
click at [765, 59] on button "button" at bounding box center [758, 60] width 24 height 13
click at [415, 356] on p "Assim como nos componentes de" at bounding box center [444, 355] width 349 height 12
click at [758, 60] on icon "button" at bounding box center [758, 61] width 8 height 8
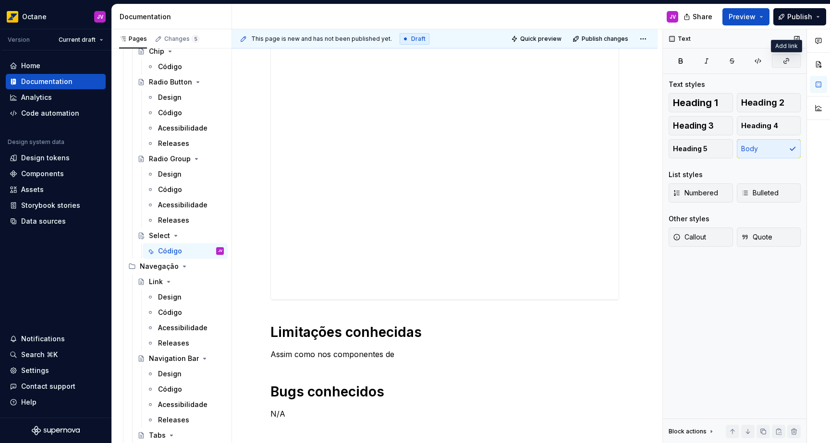
click at [792, 57] on button "button" at bounding box center [786, 60] width 29 height 13
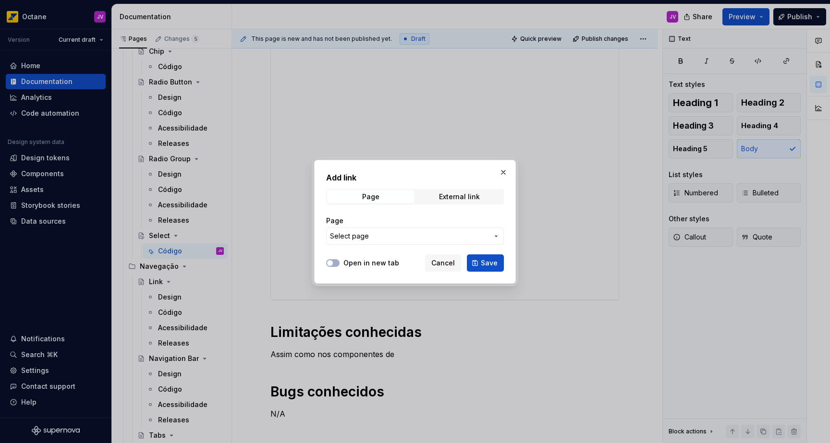
click at [386, 238] on span "Select page" at bounding box center [409, 236] width 158 height 10
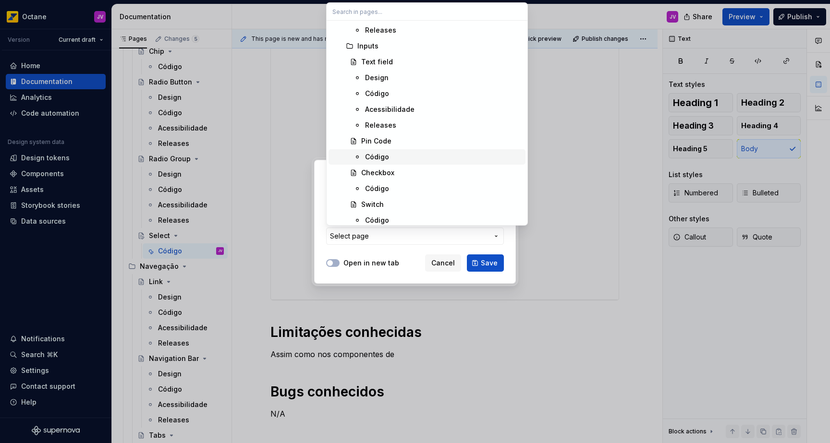
scroll to position [719, 0]
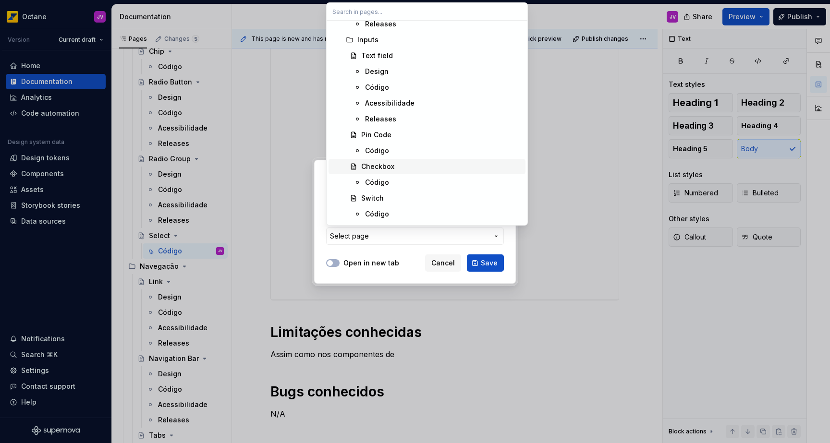
click at [386, 169] on div "Checkbox" at bounding box center [377, 167] width 33 height 10
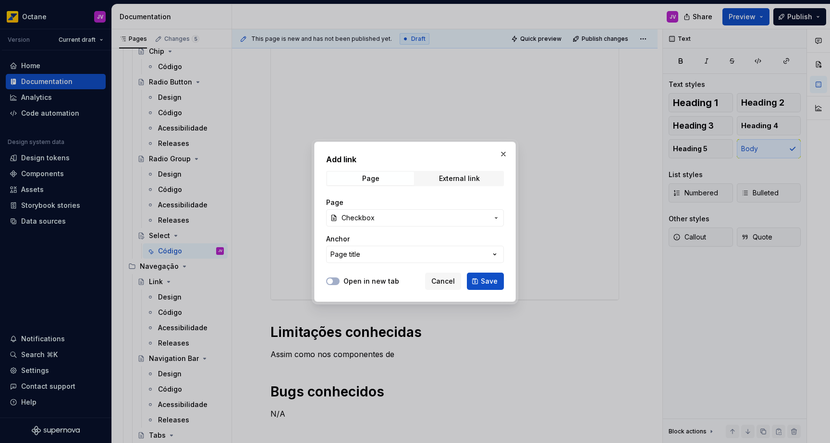
click at [415, 254] on button "Page title" at bounding box center [415, 254] width 178 height 17
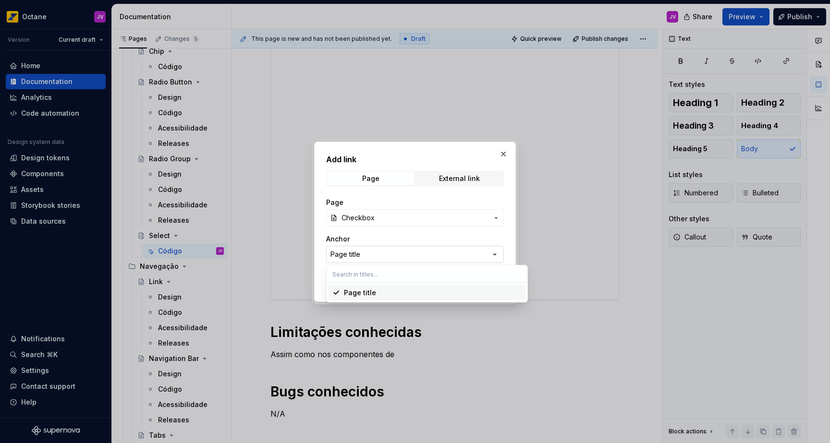
click at [415, 244] on div "Add link Page External link Page Checkbox Anchor Page title Open in new tab Can…" at bounding box center [415, 221] width 830 height 443
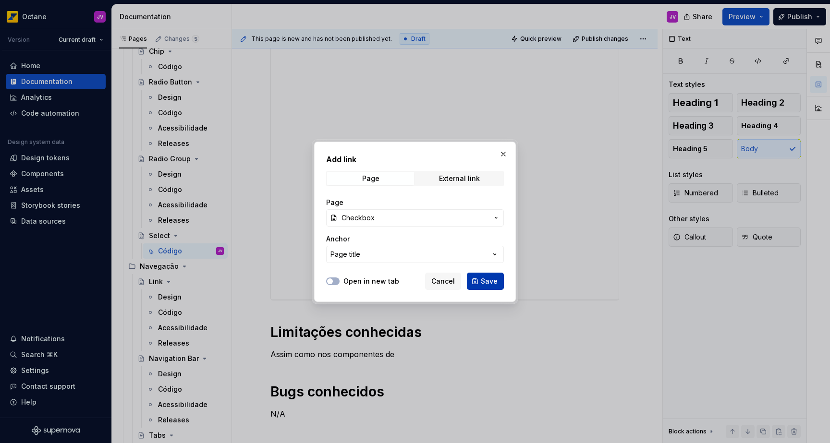
click at [495, 280] on span "Save" at bounding box center [489, 282] width 17 height 10
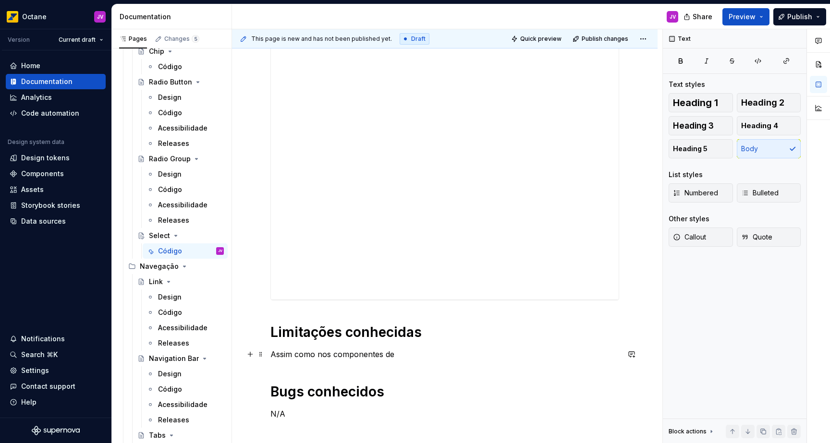
click at [428, 356] on p "Assim como nos componentes de" at bounding box center [444, 355] width 349 height 12
click at [418, 354] on p "Assim como nos componentes de" at bounding box center [444, 355] width 349 height 12
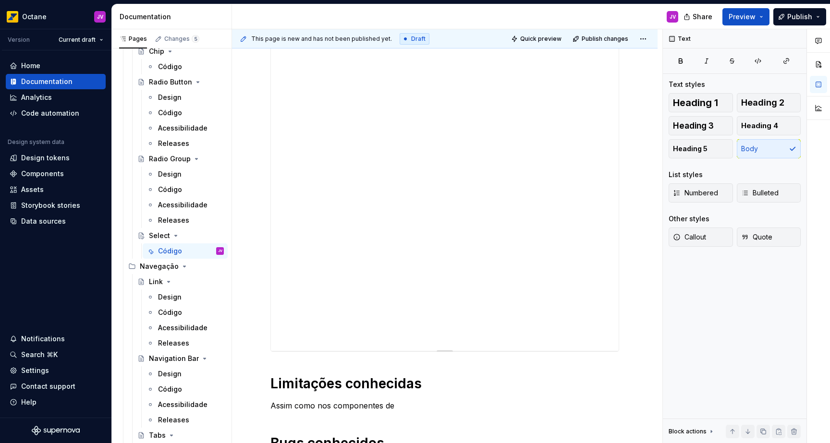
scroll to position [591, 0]
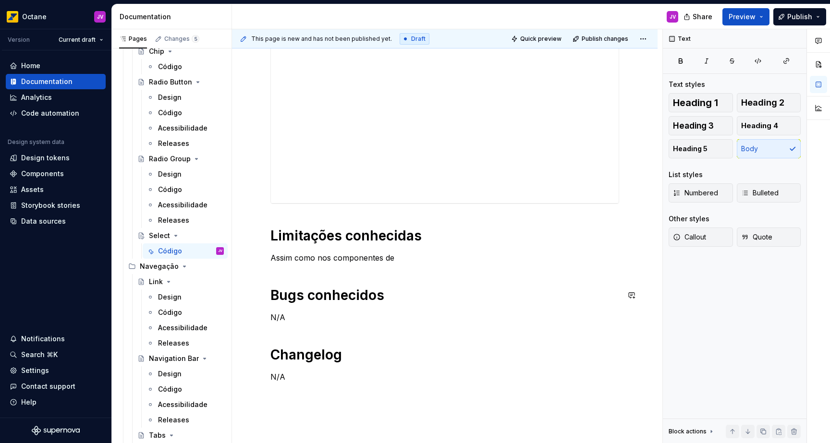
click at [428, 256] on p "Assim como nos componentes de" at bounding box center [444, 258] width 349 height 12
click at [789, 58] on button "button" at bounding box center [786, 60] width 29 height 13
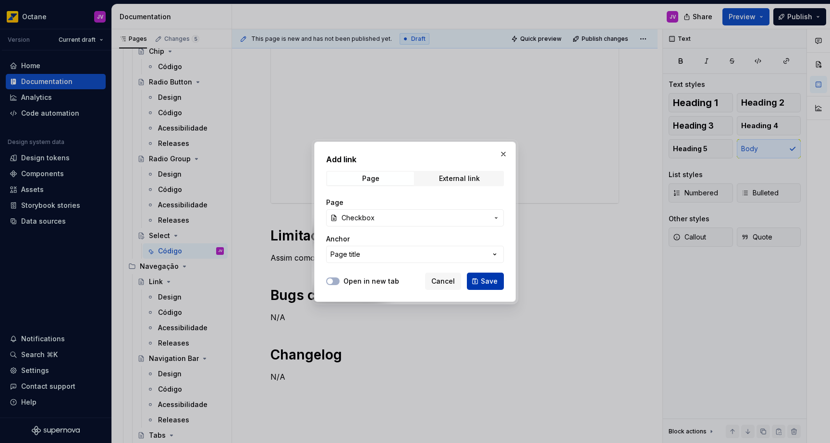
click at [498, 282] on button "Save" at bounding box center [485, 281] width 37 height 17
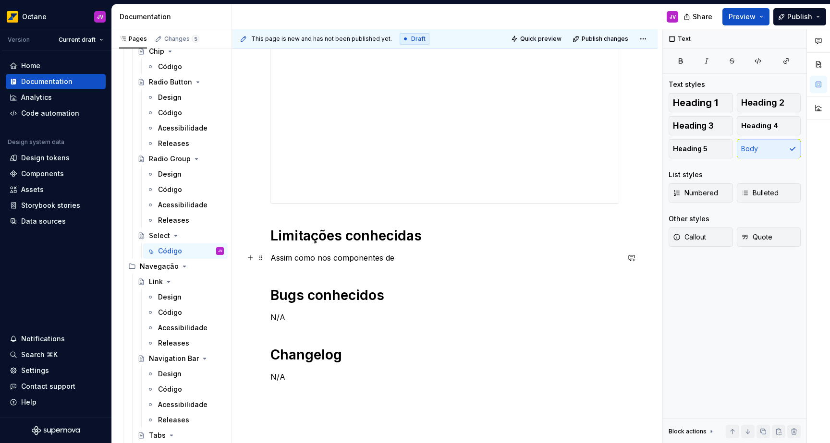
click at [405, 256] on p "Assim como nos componentes de" at bounding box center [444, 258] width 349 height 12
click at [407, 257] on p "Assim como nos componentes de Checkbox" at bounding box center [444, 258] width 349 height 12
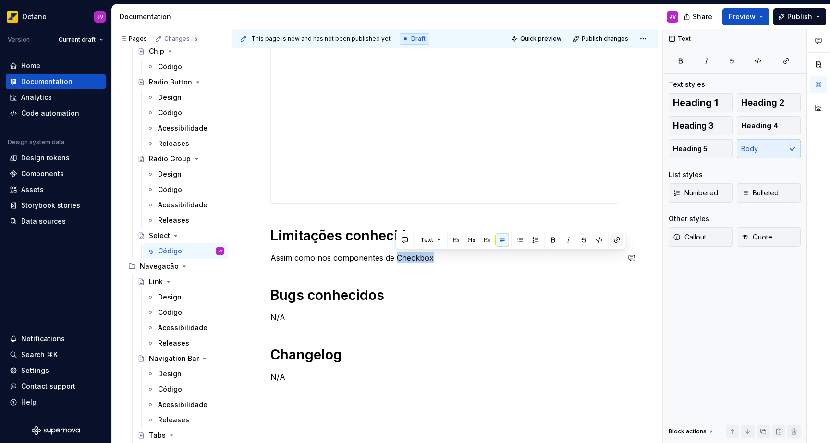
click at [616, 238] on button "button" at bounding box center [616, 239] width 13 height 13
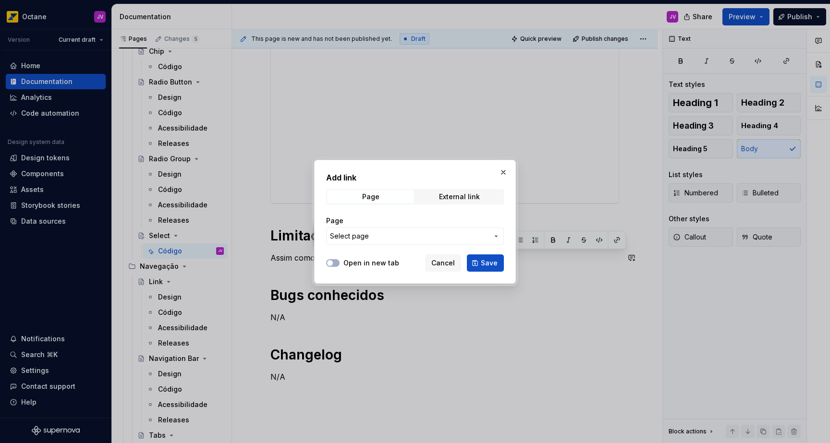
click at [485, 239] on span "Select page" at bounding box center [409, 236] width 158 height 10
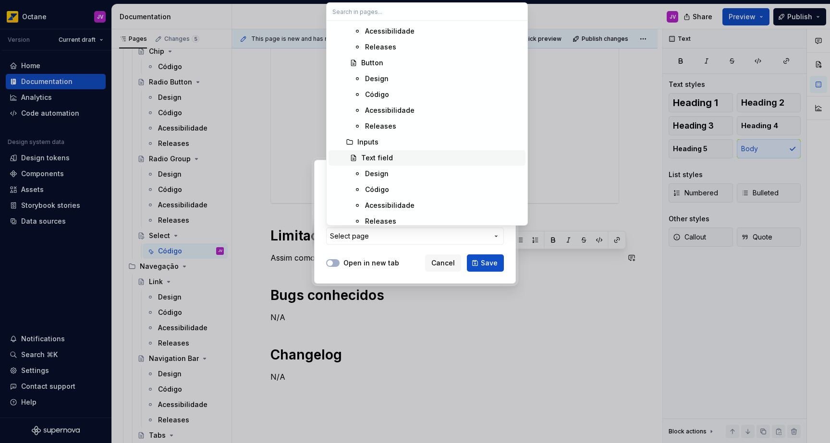
scroll to position [742, 0]
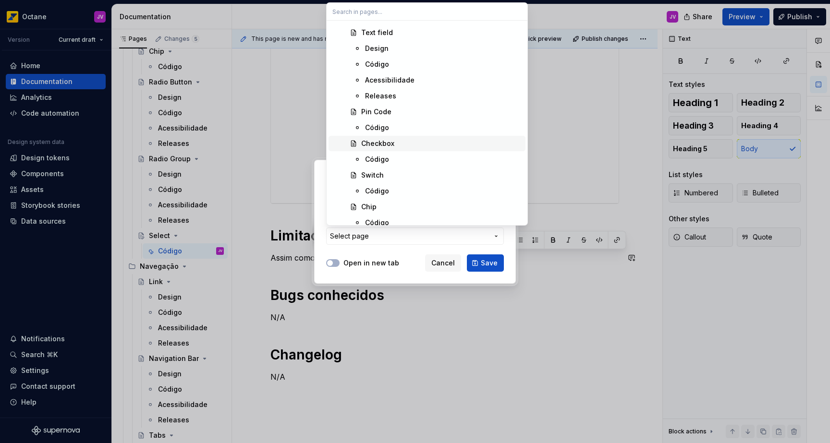
click at [386, 145] on div "Checkbox" at bounding box center [377, 144] width 33 height 10
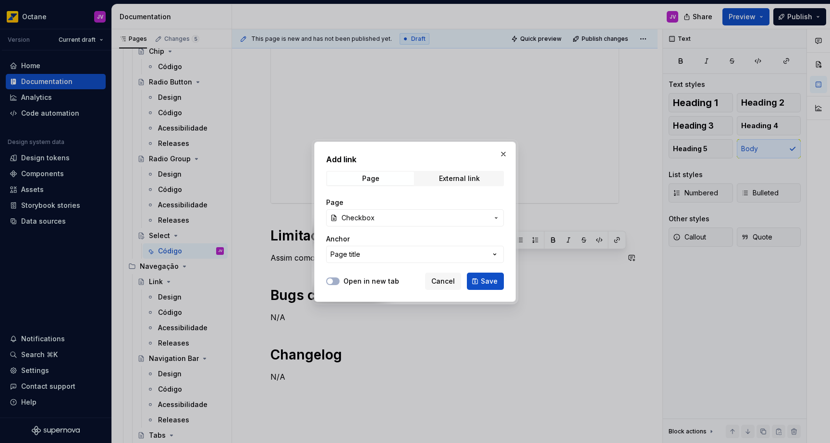
click at [493, 278] on span "Save" at bounding box center [489, 282] width 17 height 10
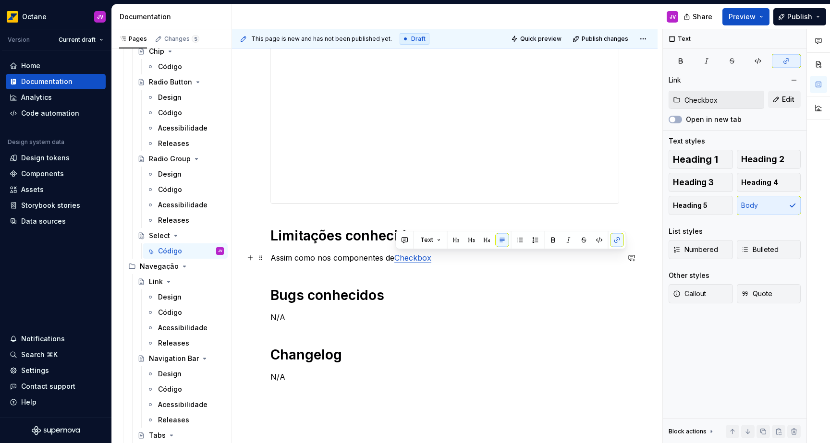
click at [488, 259] on p "Assim como nos componentes de Checkbox" at bounding box center [444, 258] width 349 height 12
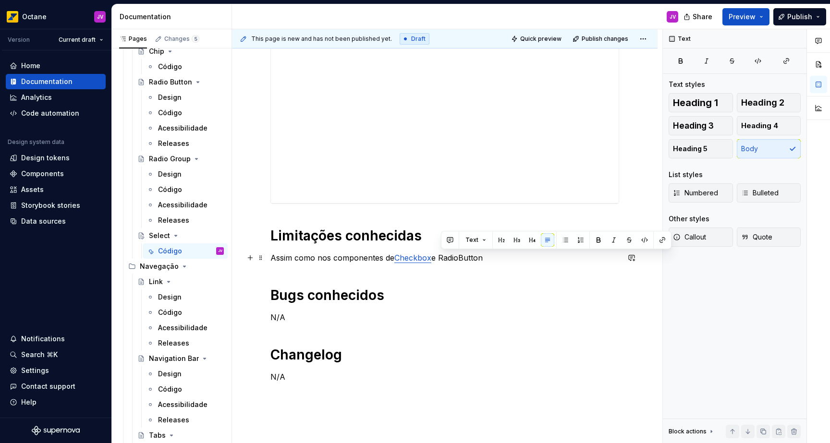
drag, startPoint x: 486, startPoint y: 257, endPoint x: 441, endPoint y: 259, distance: 45.7
click at [441, 259] on p "Assim como nos componentes de Checkbox e RadioButton" at bounding box center [444, 258] width 349 height 12
click at [664, 239] on button "button" at bounding box center [661, 239] width 13 height 13
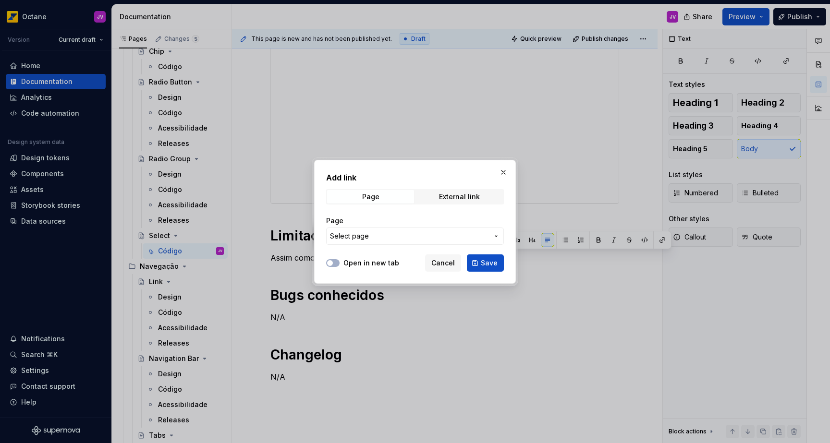
click at [444, 234] on span "Select page" at bounding box center [409, 236] width 158 height 10
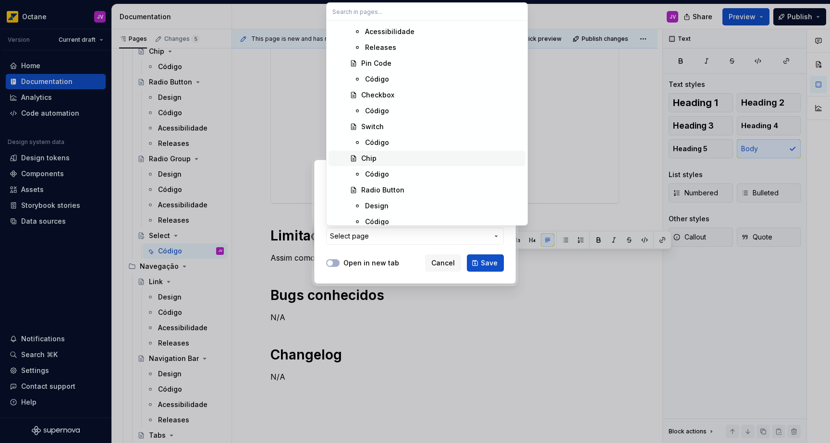
scroll to position [797, 0]
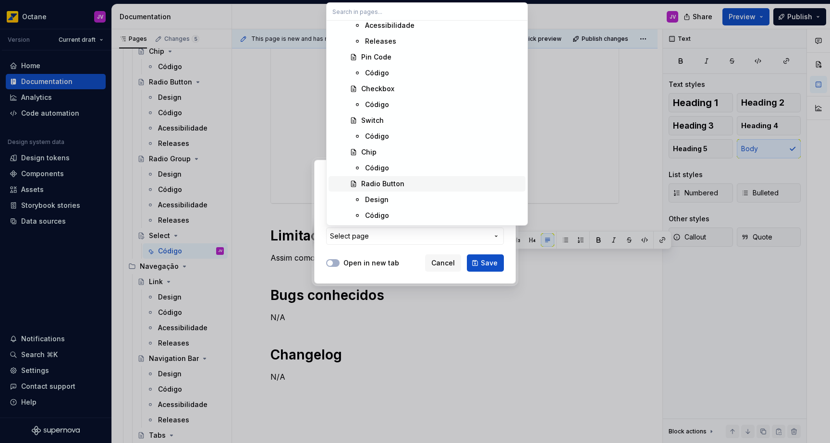
click at [393, 188] on div "Radio Button" at bounding box center [382, 184] width 43 height 10
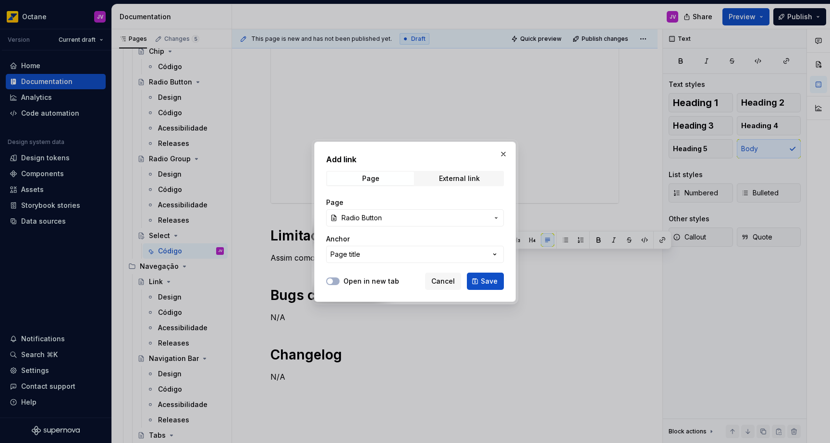
click at [490, 280] on span "Save" at bounding box center [489, 282] width 17 height 10
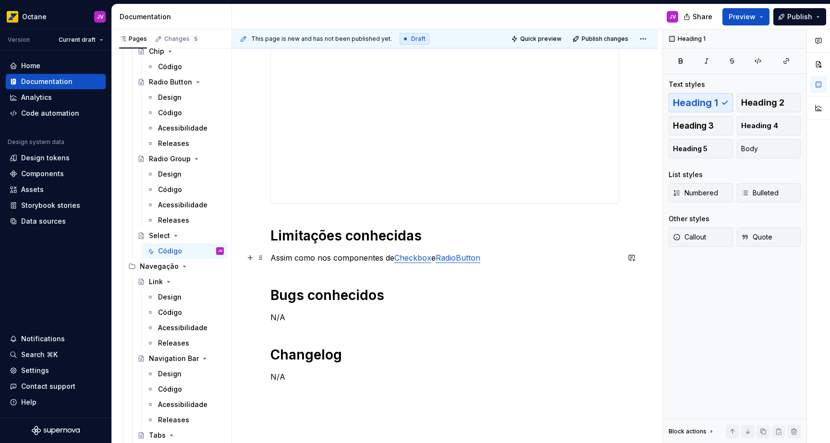
click at [538, 261] on p "Assim como nos componentes de Checkbox e RadioButton" at bounding box center [444, 258] width 349 height 12
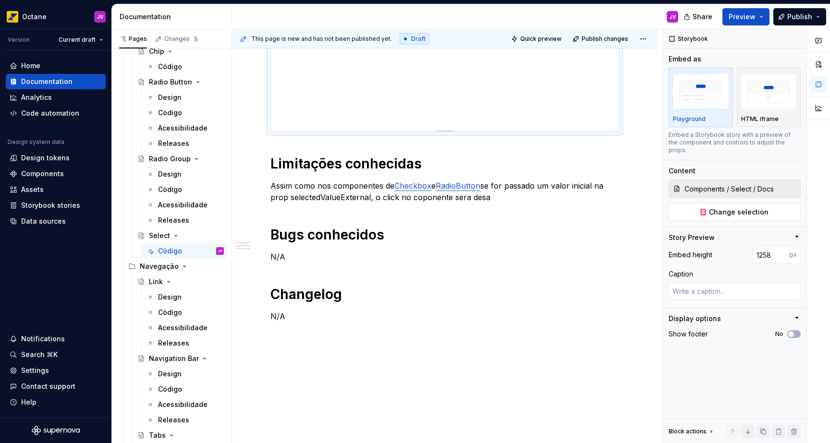
scroll to position [686, 0]
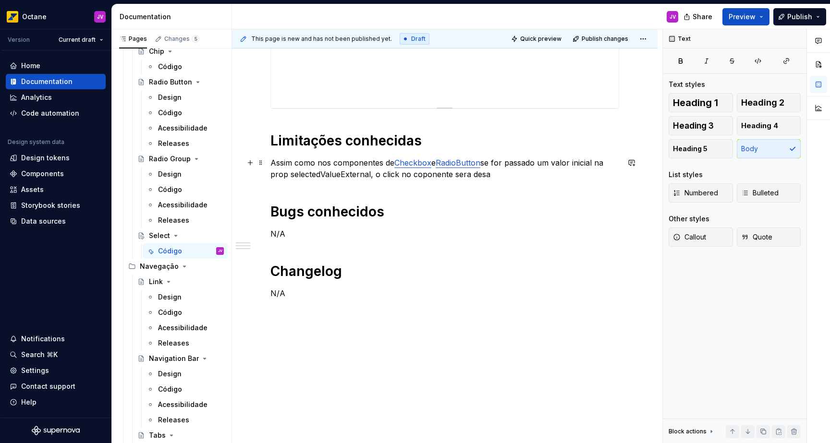
click at [484, 169] on p "Assim como nos componentes de Checkbox e RadioButton se for passado um valor in…" at bounding box center [444, 168] width 349 height 23
click at [492, 172] on p "Assim como nos componentes de Checkbox e RadioButton se for passado um valor in…" at bounding box center [444, 168] width 349 height 23
click at [424, 176] on p "Assim como nos componentes de Checkbox e RadioButton se for passado um valor in…" at bounding box center [444, 168] width 349 height 23
drag, startPoint x: 466, startPoint y: 173, endPoint x: 420, endPoint y: 176, distance: 46.2
click at [420, 176] on p "Assim como nos componentes de Checkbox e RadioButton se for passado um valor in…" at bounding box center [444, 168] width 349 height 23
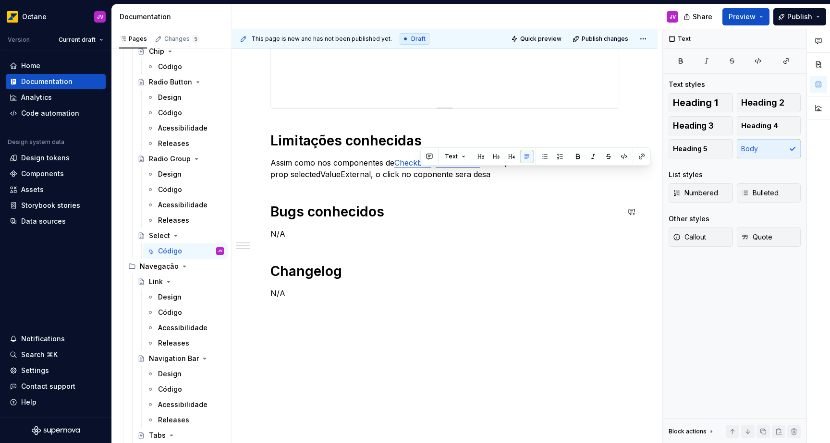
drag, startPoint x: 468, startPoint y: 174, endPoint x: 376, endPoint y: 178, distance: 91.3
click at [376, 179] on p "Assim como nos componentes de Checkbox e RadioButton se for passado um valor in…" at bounding box center [444, 168] width 349 height 23
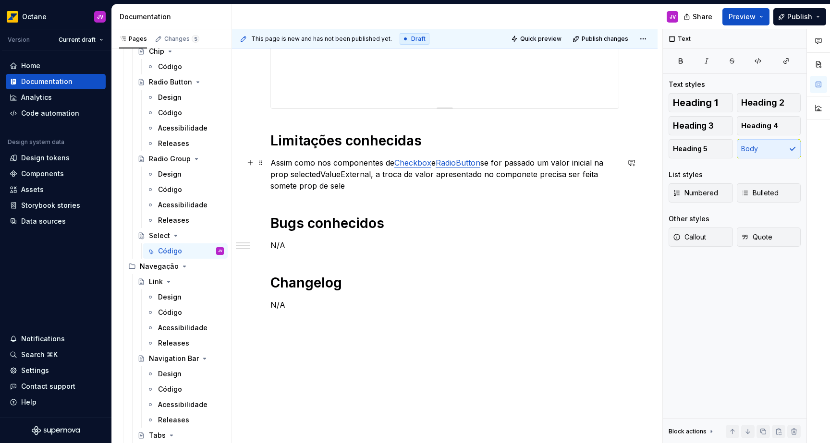
click at [346, 171] on p "Assim como nos componentes de Checkbox e RadioButton se for passado um valor in…" at bounding box center [444, 174] width 349 height 35
copy p "selectedValueExternal"
click at [339, 187] on p "Assim como nos componentes de Checkbox e RadioButton se for passado um valor in…" at bounding box center [444, 174] width 349 height 35
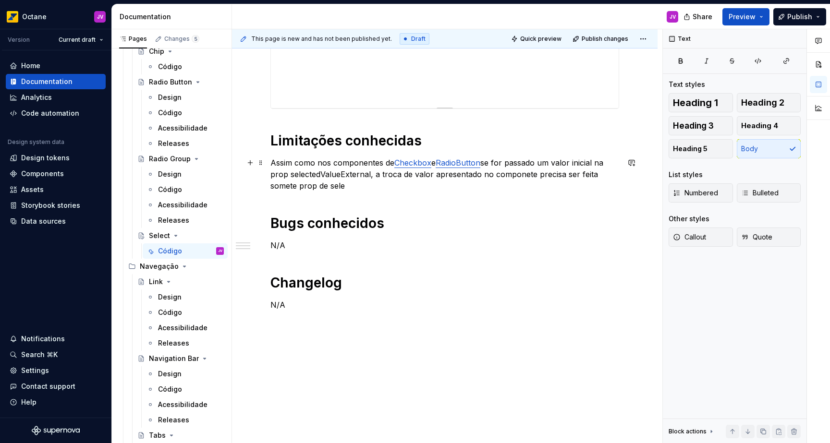
click at [339, 187] on p "Assim como nos componentes de Checkbox e RadioButton se for passado um valor in…" at bounding box center [444, 174] width 349 height 35
click at [375, 189] on p "Assim como nos componentes de Checkbox e RadioButton se for passado um valor in…" at bounding box center [444, 174] width 349 height 35
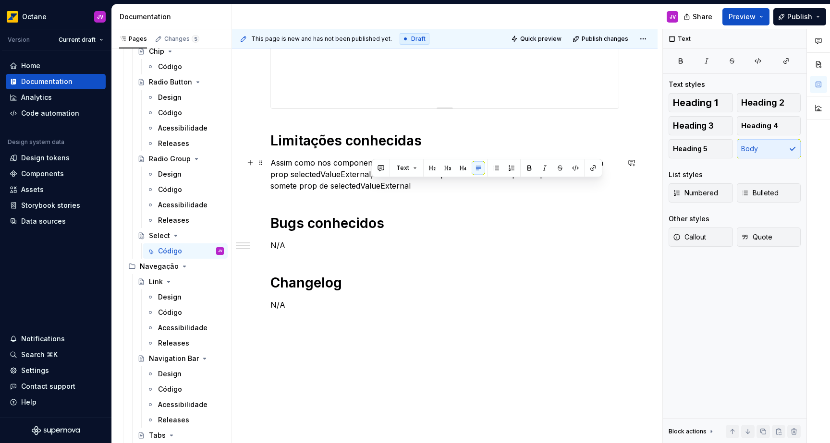
click at [433, 189] on p "Assim como nos componentes de Checkbox e RadioButton se for passado um valor in…" at bounding box center [444, 174] width 349 height 35
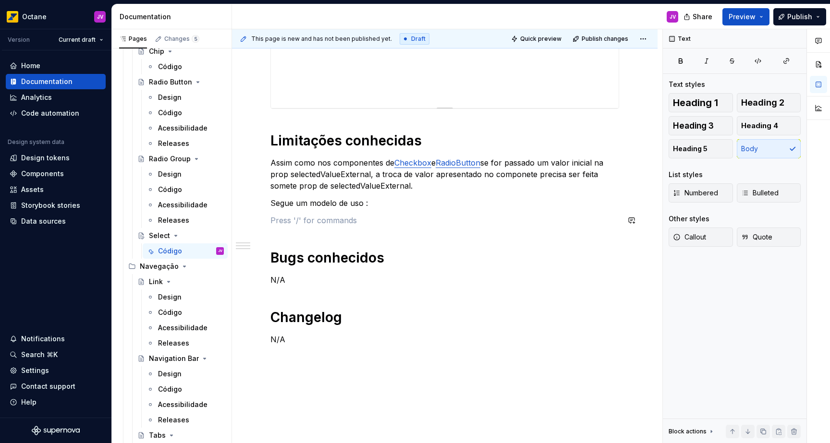
click at [367, 222] on p at bounding box center [444, 221] width 349 height 12
click at [755, 64] on icon "button" at bounding box center [758, 61] width 8 height 8
click at [249, 224] on button "button" at bounding box center [249, 220] width 13 height 13
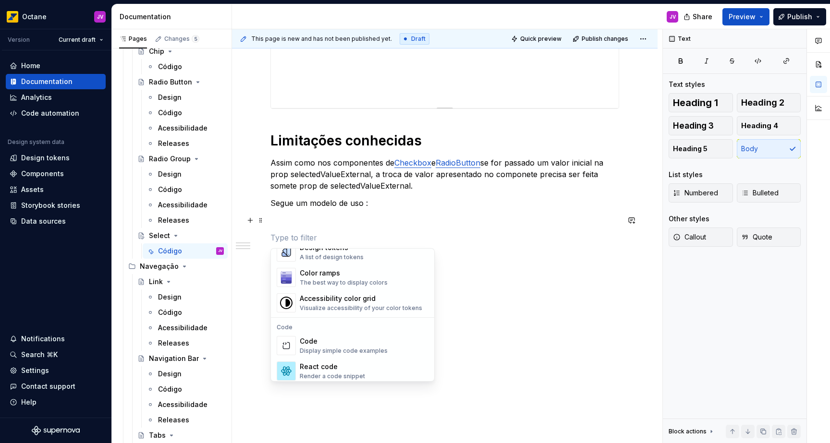
scroll to position [758, 0]
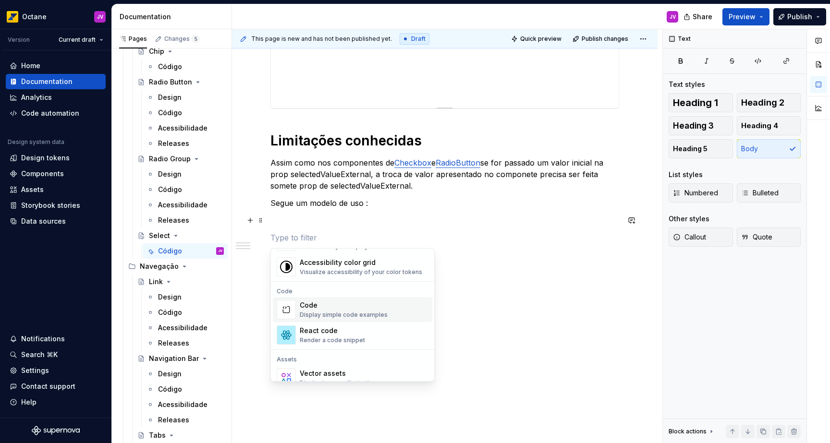
click at [354, 313] on div "Display simple code examples" at bounding box center [344, 315] width 88 height 8
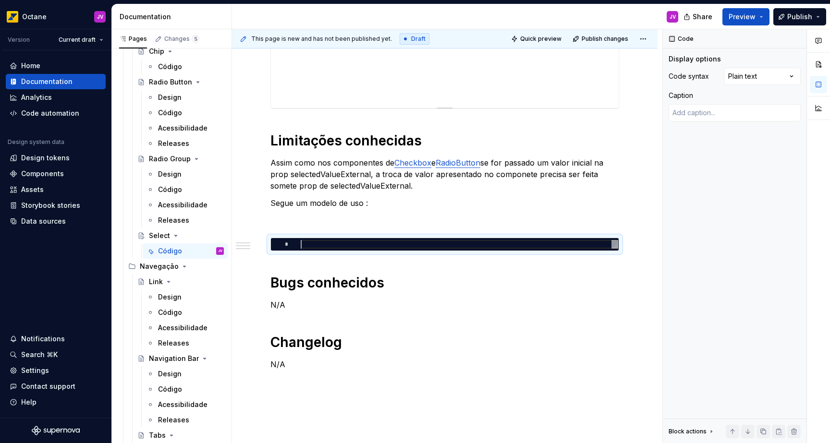
click at [410, 244] on div at bounding box center [459, 244] width 317 height 9
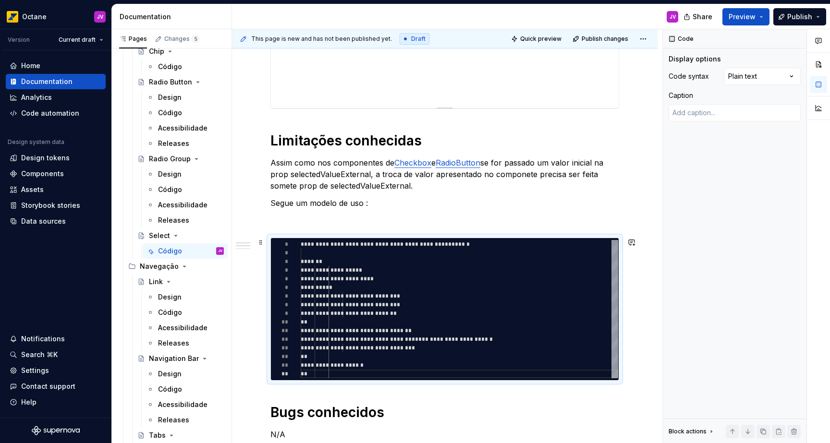
scroll to position [699, 0]
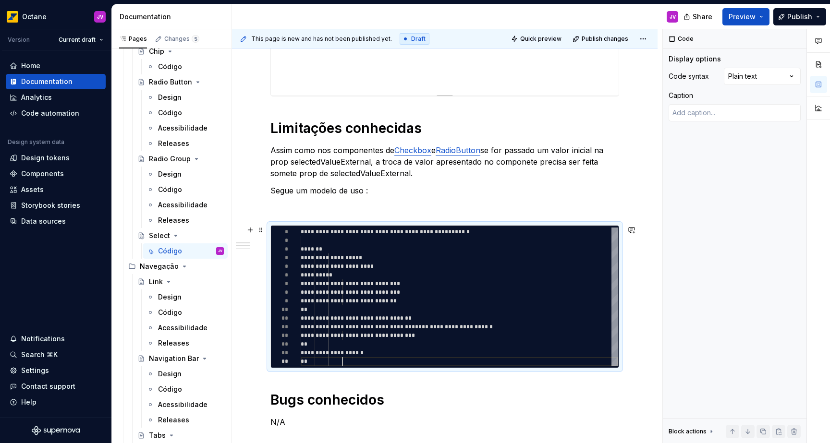
click at [436, 349] on div "**********" at bounding box center [459, 297] width 317 height 138
drag, startPoint x: 437, startPoint y: 353, endPoint x: 335, endPoint y: 352, distance: 102.3
click at [335, 352] on div "**********" at bounding box center [459, 297] width 317 height 138
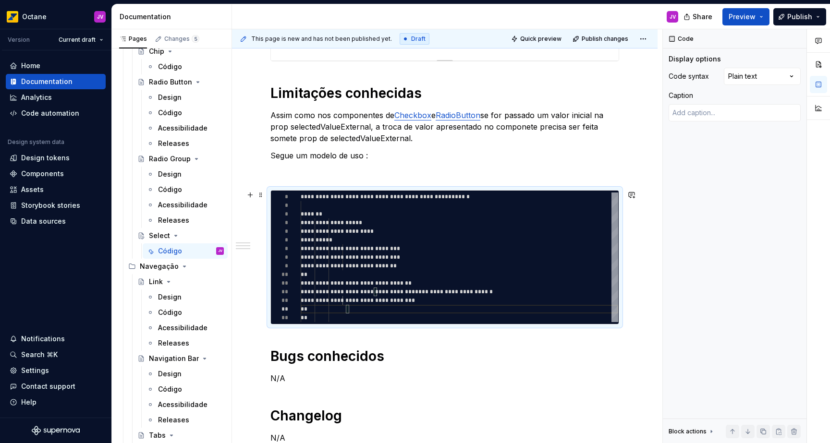
scroll to position [728, 0]
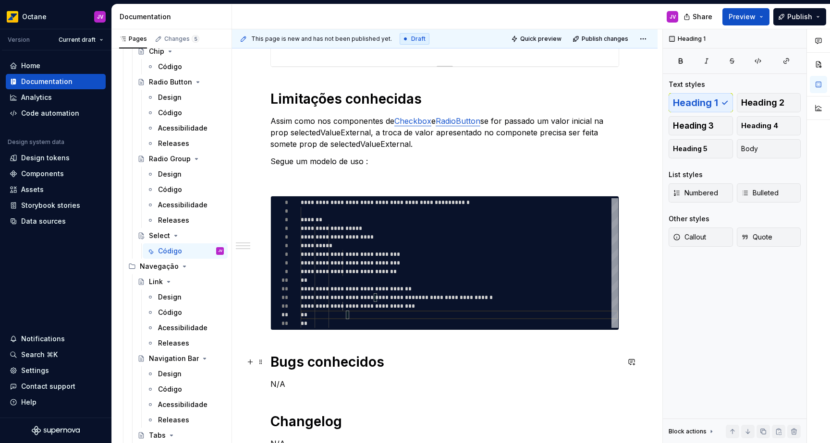
click at [425, 370] on h1 "Bugs conhecidos" at bounding box center [444, 361] width 349 height 17
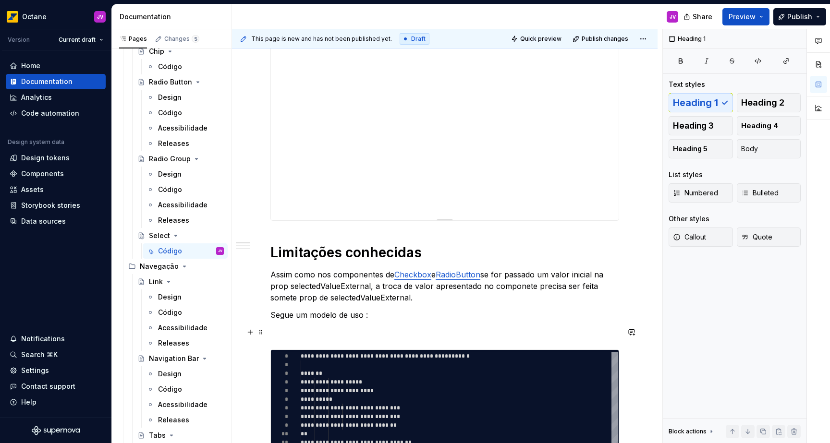
click at [447, 331] on p at bounding box center [444, 332] width 349 height 12
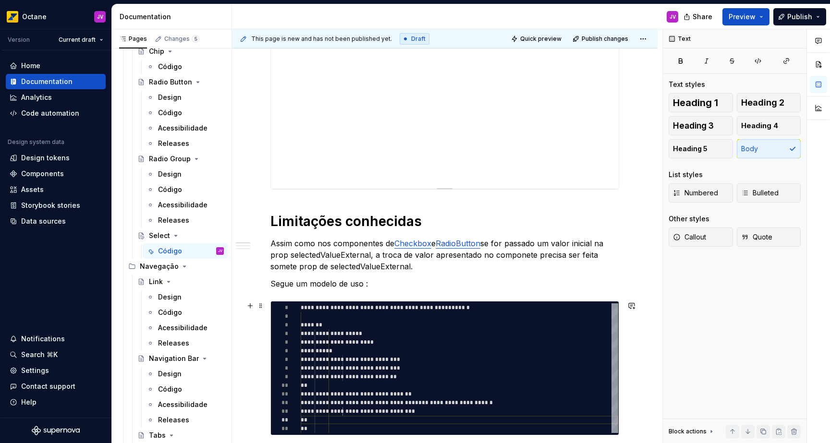
scroll to position [633, 0]
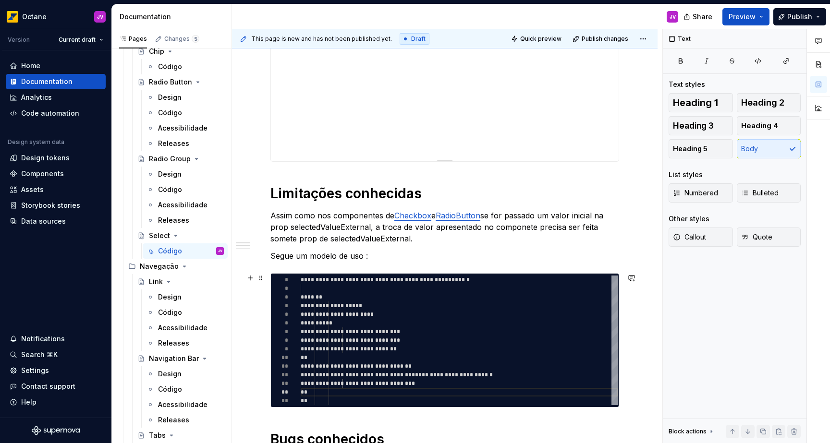
click at [422, 314] on div "**********" at bounding box center [459, 341] width 317 height 130
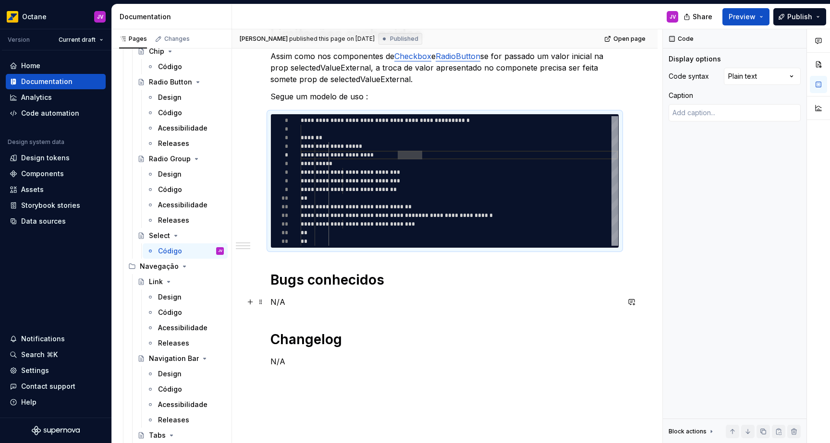
scroll to position [861, 0]
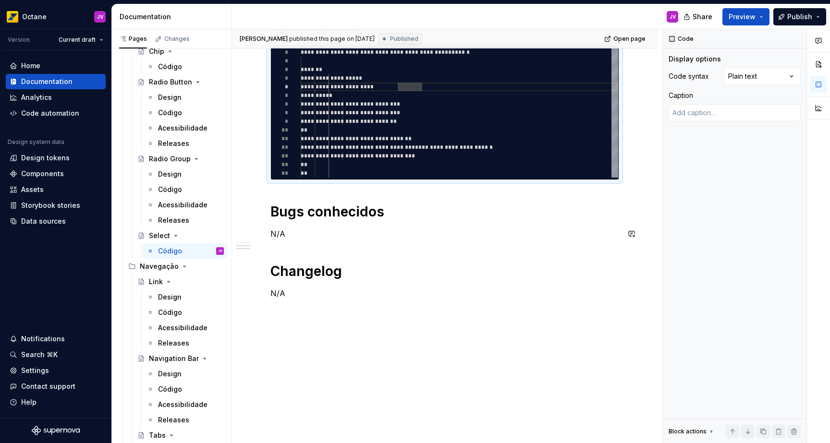
drag, startPoint x: 552, startPoint y: 313, endPoint x: 552, endPoint y: 317, distance: 4.8
click at [552, 314] on div "**********" at bounding box center [447, 236] width 430 height 414
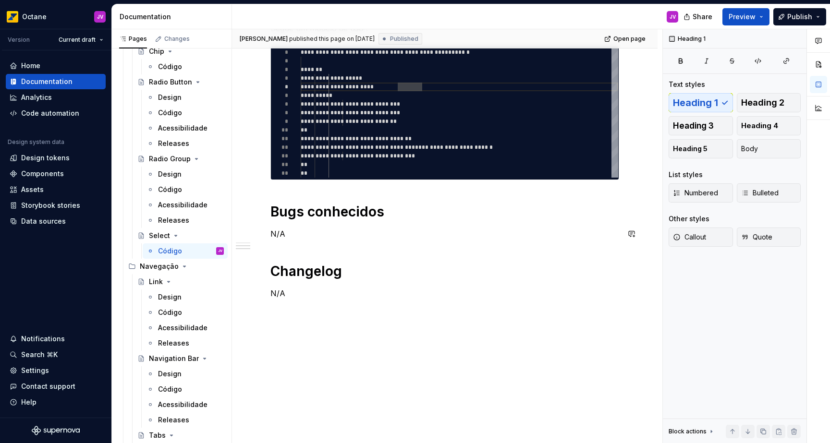
click at [559, 382] on div "**********" at bounding box center [447, 236] width 430 height 414
click at [547, 295] on p "N/A" at bounding box center [444, 294] width 349 height 12
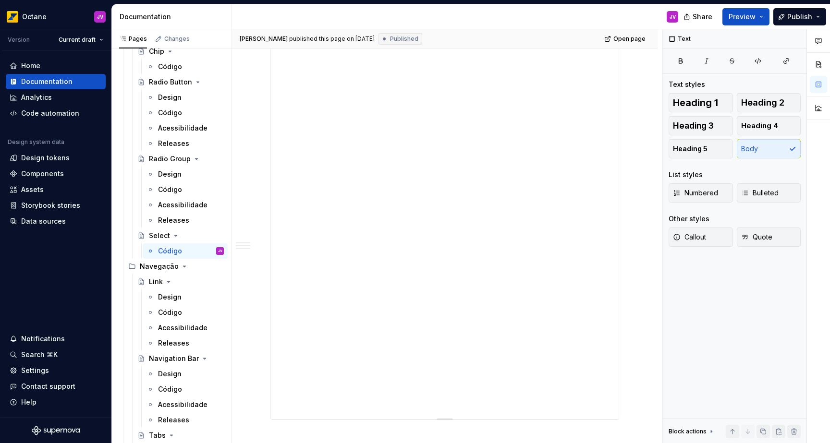
scroll to position [116, 0]
click at [746, 13] on span "Preview" at bounding box center [741, 17] width 27 height 10
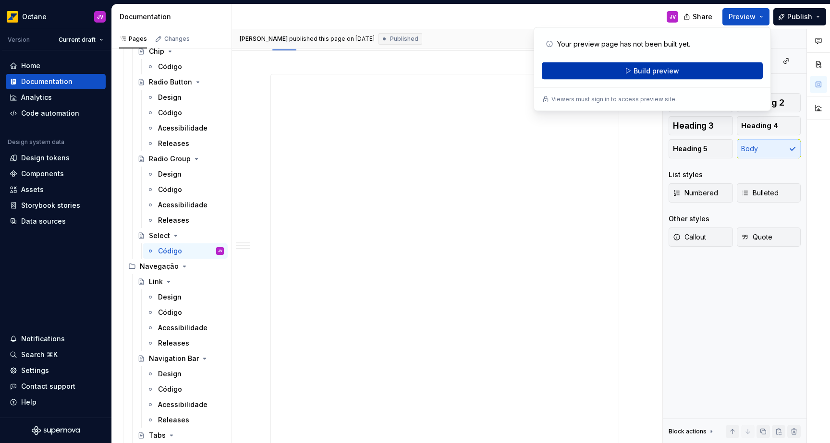
click at [684, 71] on button "Build preview" at bounding box center [652, 70] width 221 height 17
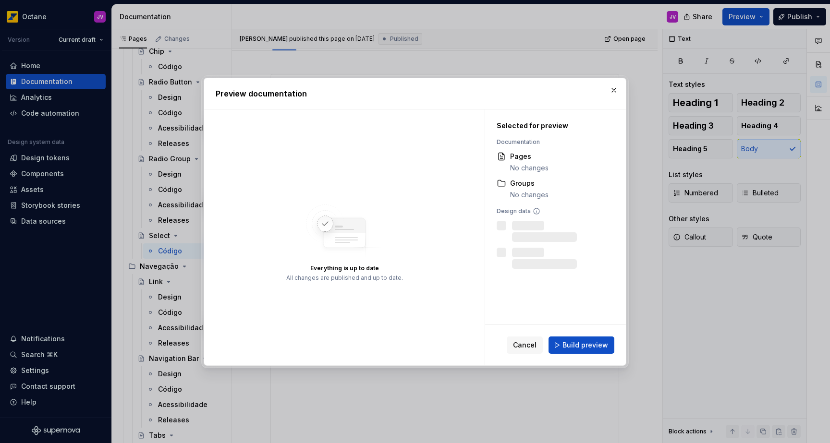
drag, startPoint x: 567, startPoint y: 344, endPoint x: 546, endPoint y: 359, distance: 25.7
click at [567, 344] on span "Build preview" at bounding box center [585, 345] width 46 height 10
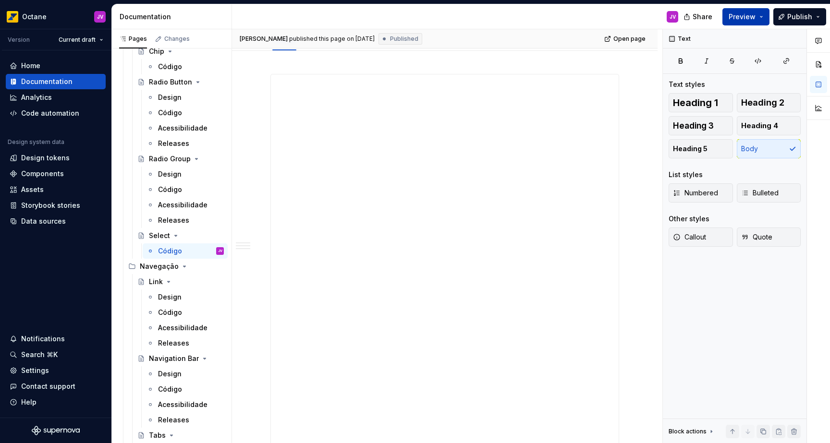
click at [729, 20] on button "Preview" at bounding box center [745, 16] width 47 height 17
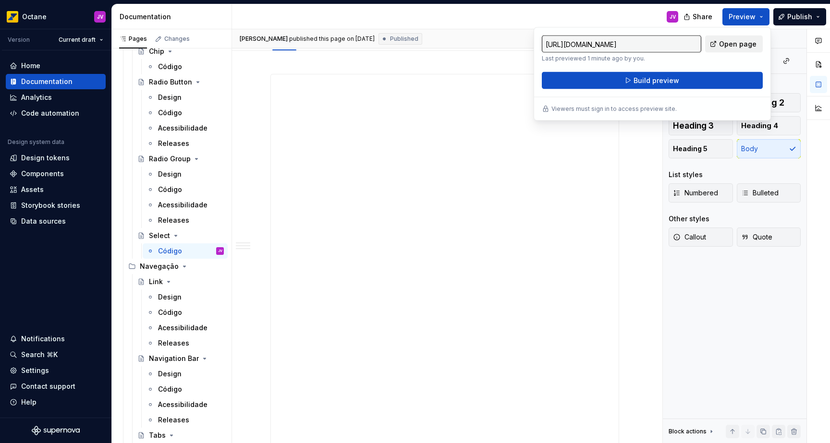
click at [739, 40] on span "Open page" at bounding box center [737, 44] width 37 height 10
click at [638, 43] on input "[URL][DOMAIN_NAME]" at bounding box center [621, 44] width 159 height 17
click at [724, 47] on span "Open page" at bounding box center [737, 44] width 37 height 10
